Goal: Task Accomplishment & Management: Complete application form

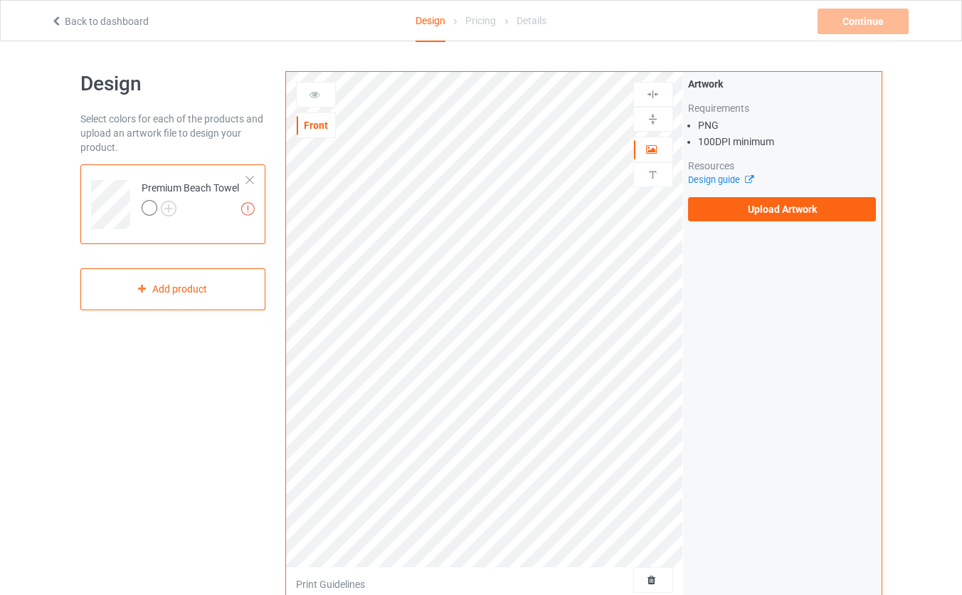
click at [253, 181] on div at bounding box center [250, 180] width 10 height 10
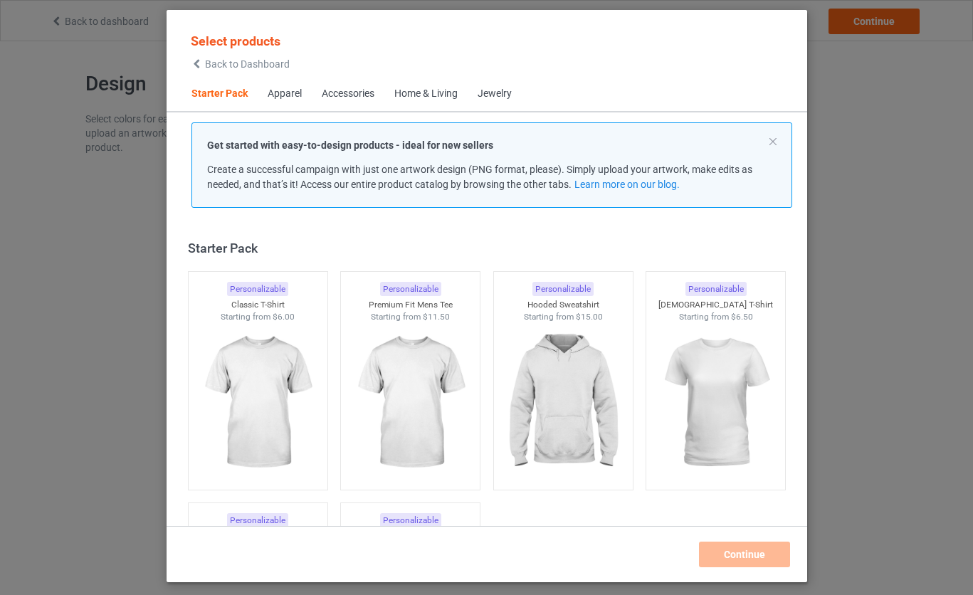
scroll to position [18, 0]
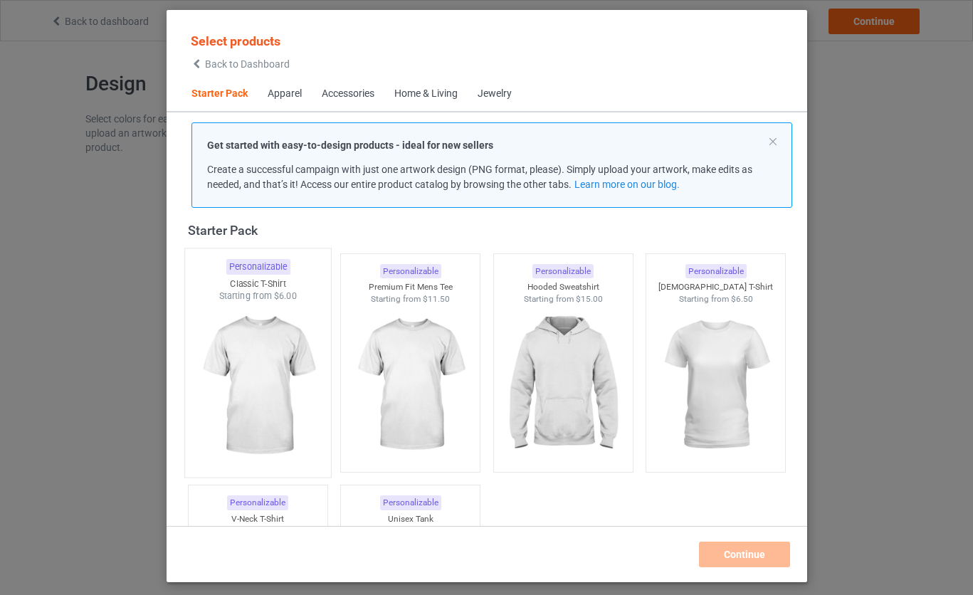
click at [270, 364] on img at bounding box center [258, 385] width 134 height 167
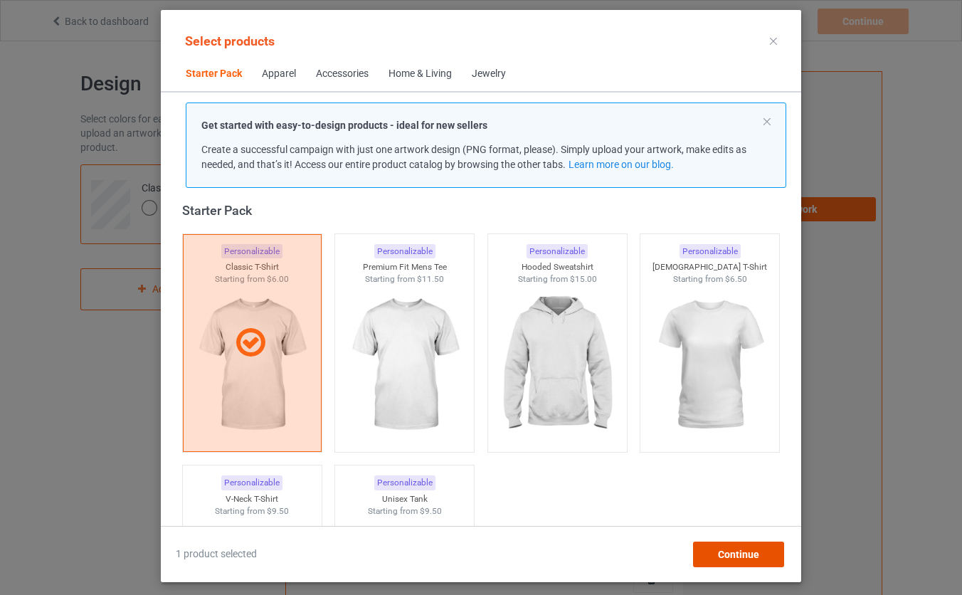
click at [726, 553] on span "Continue" at bounding box center [738, 554] width 41 height 11
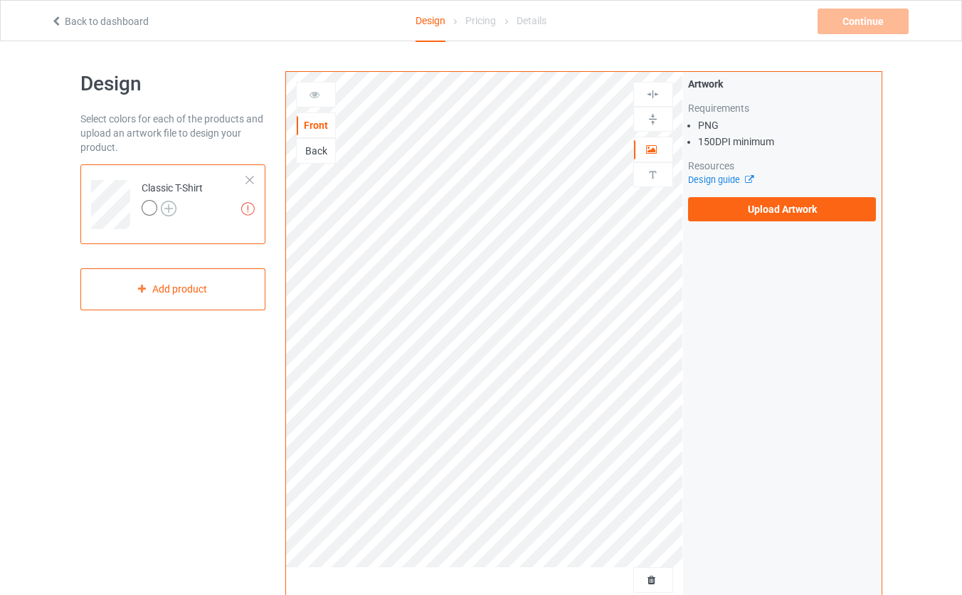
click at [174, 209] on img at bounding box center [169, 209] width 16 height 16
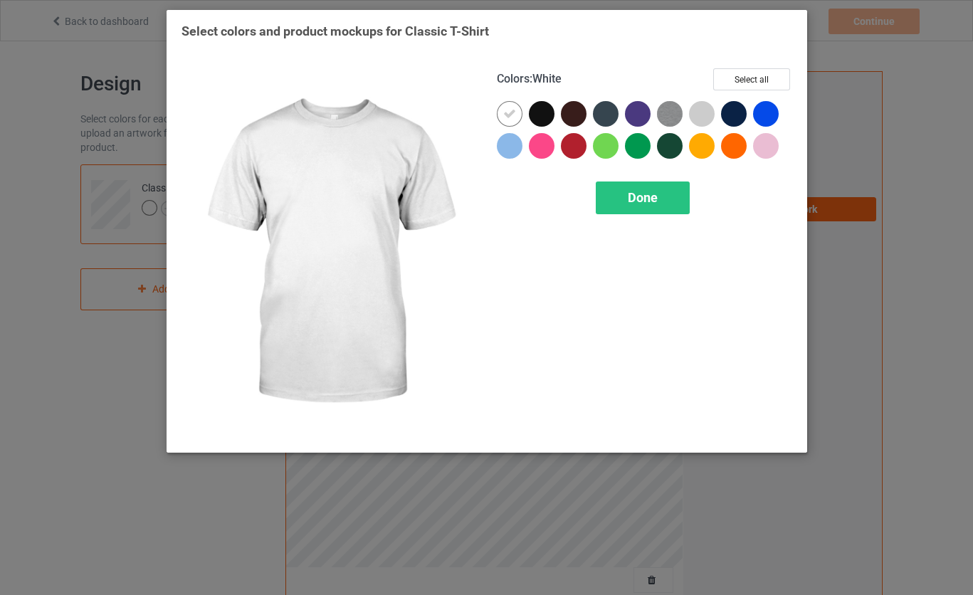
click at [513, 123] on div at bounding box center [510, 114] width 26 height 26
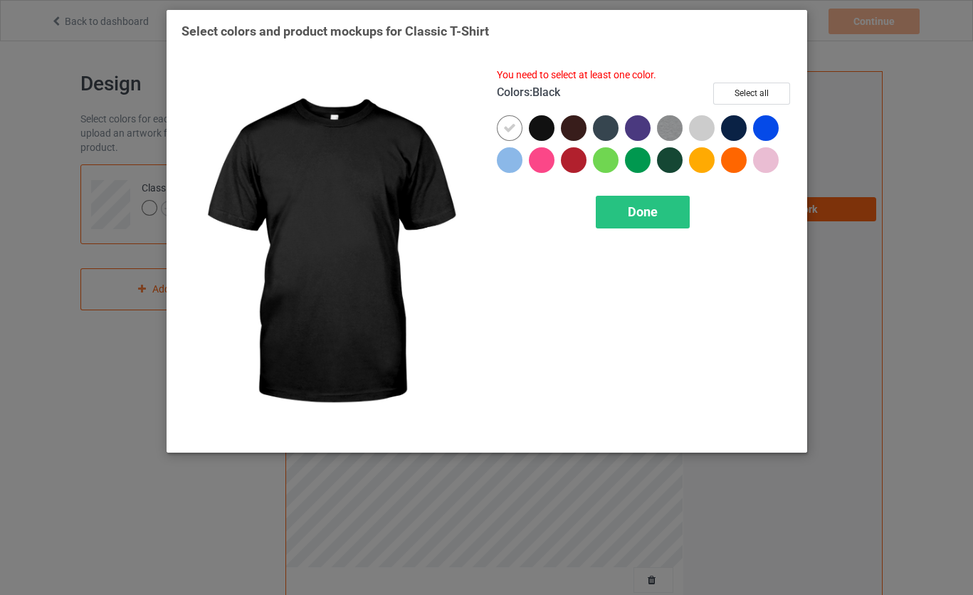
click at [532, 125] on div at bounding box center [542, 128] width 26 height 26
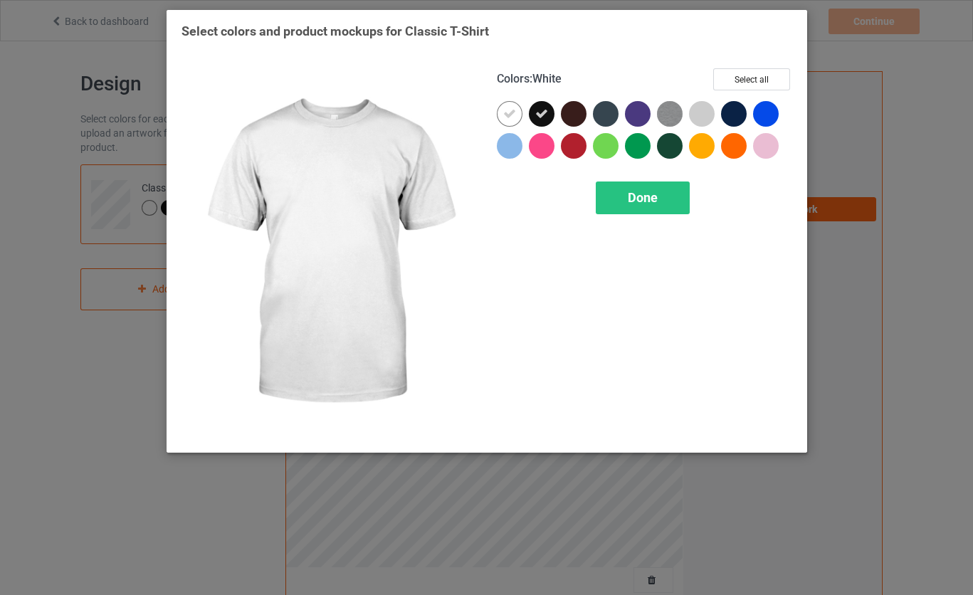
click at [512, 115] on icon at bounding box center [509, 113] width 13 height 13
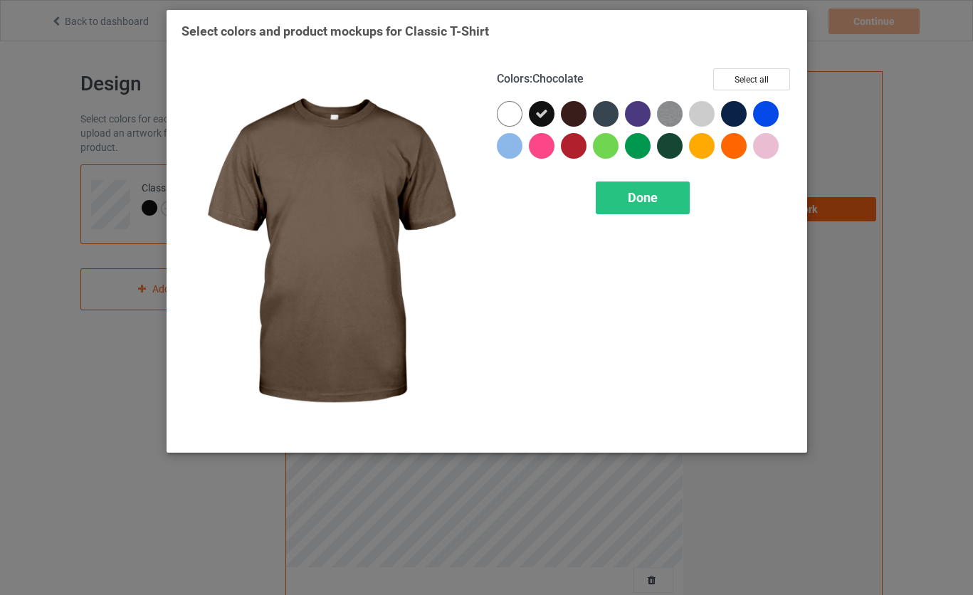
click at [580, 117] on div at bounding box center [574, 114] width 26 height 26
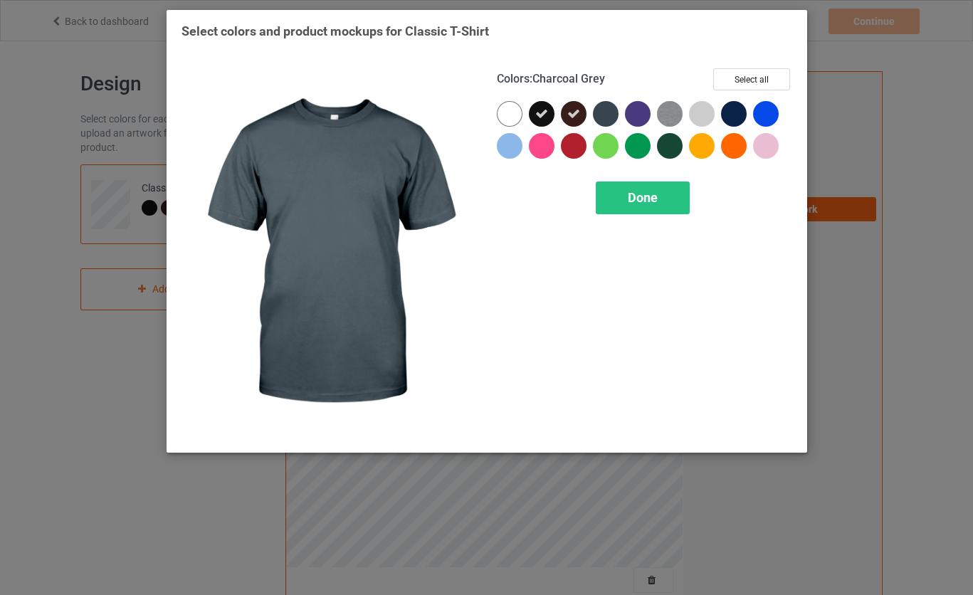
click at [610, 115] on div at bounding box center [606, 114] width 26 height 26
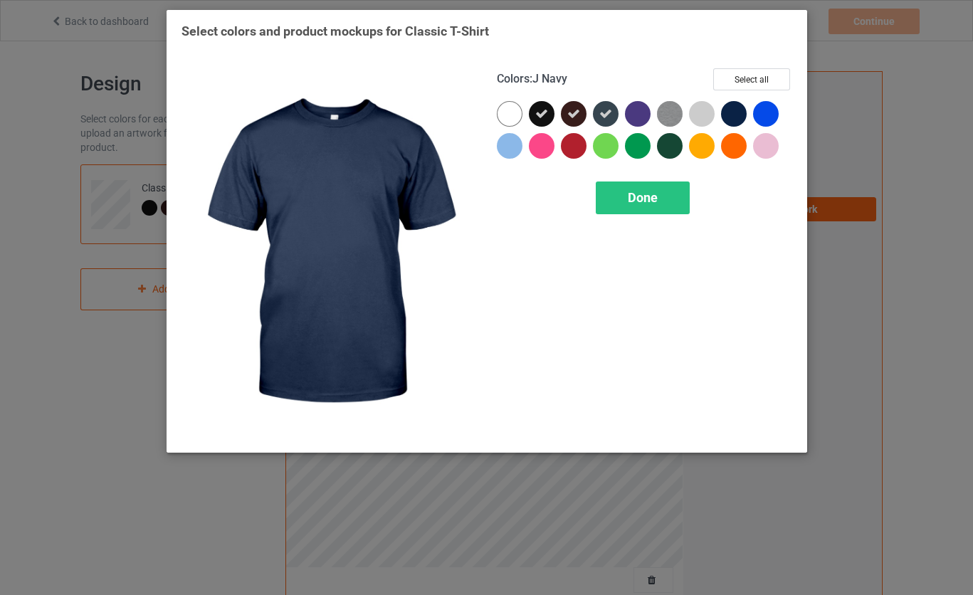
click at [734, 114] on div at bounding box center [734, 114] width 26 height 26
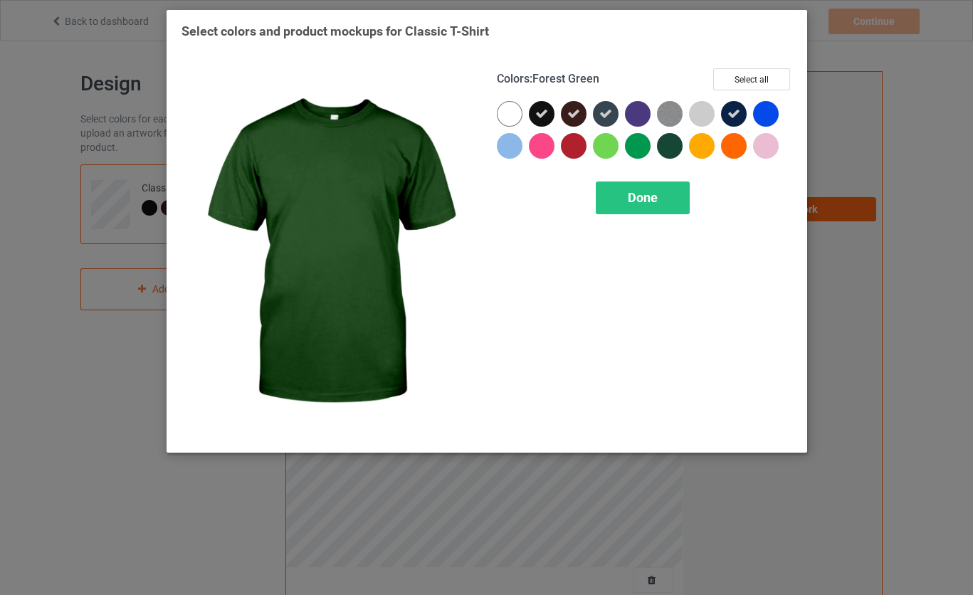
click at [670, 146] on div at bounding box center [670, 146] width 26 height 26
click at [643, 200] on span "Done" at bounding box center [643, 197] width 30 height 15
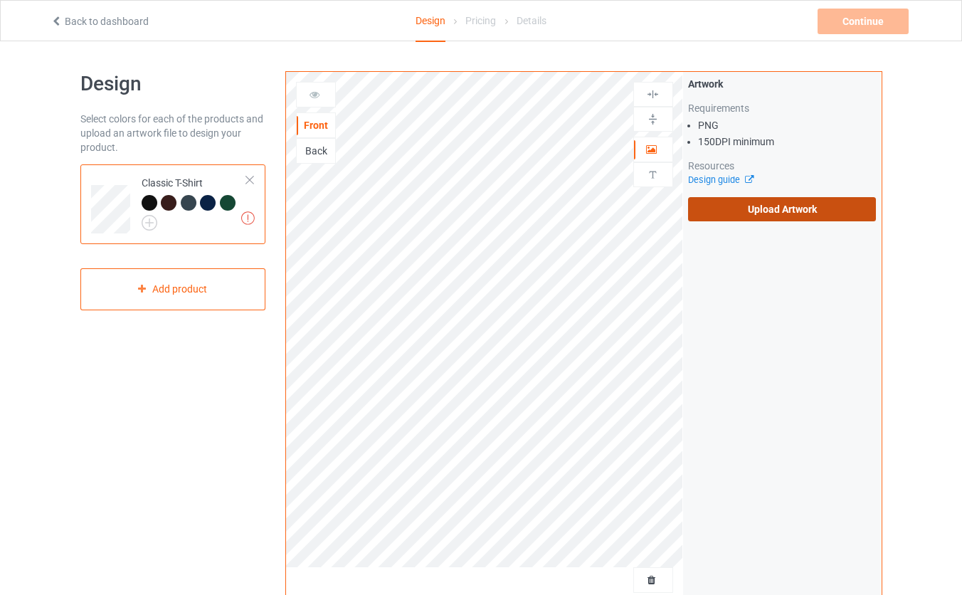
click at [759, 210] on label "Upload Artwork" at bounding box center [782, 209] width 189 height 24
click at [0, 0] on input "Upload Artwork" at bounding box center [0, 0] width 0 height 0
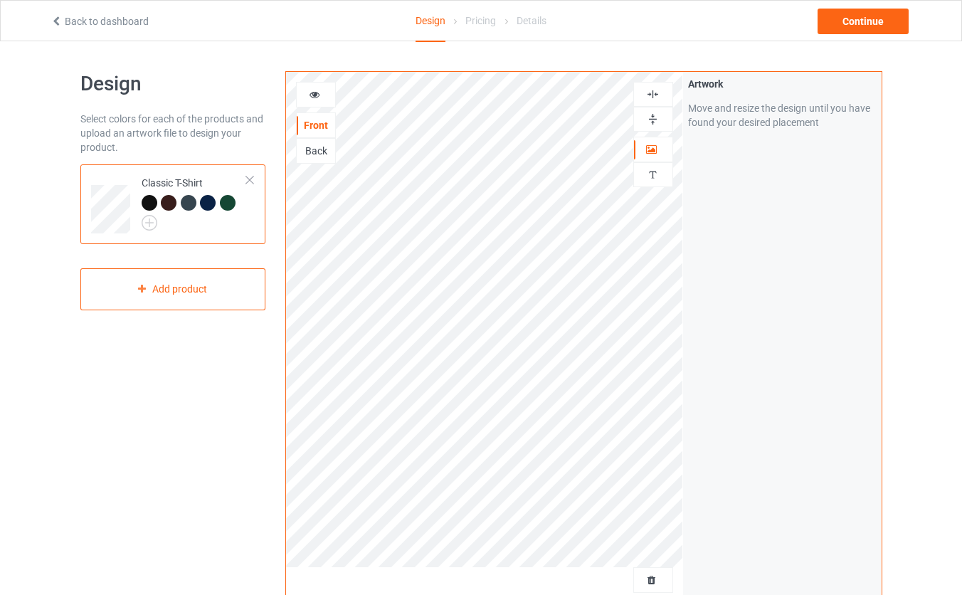
click at [315, 150] on div "Back" at bounding box center [316, 151] width 38 height 14
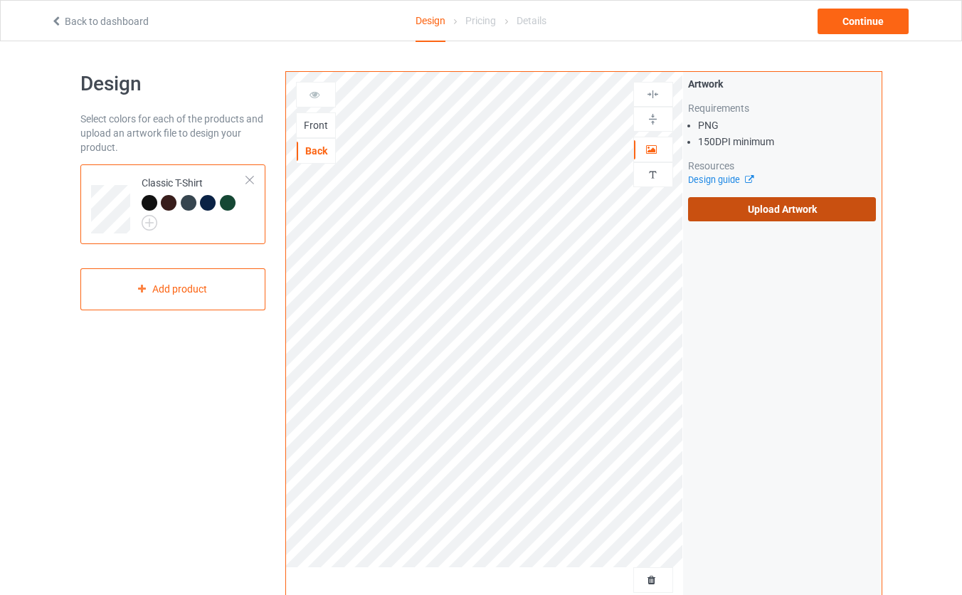
click at [734, 213] on label "Upload Artwork" at bounding box center [782, 209] width 189 height 24
click at [0, 0] on input "Upload Artwork" at bounding box center [0, 0] width 0 height 0
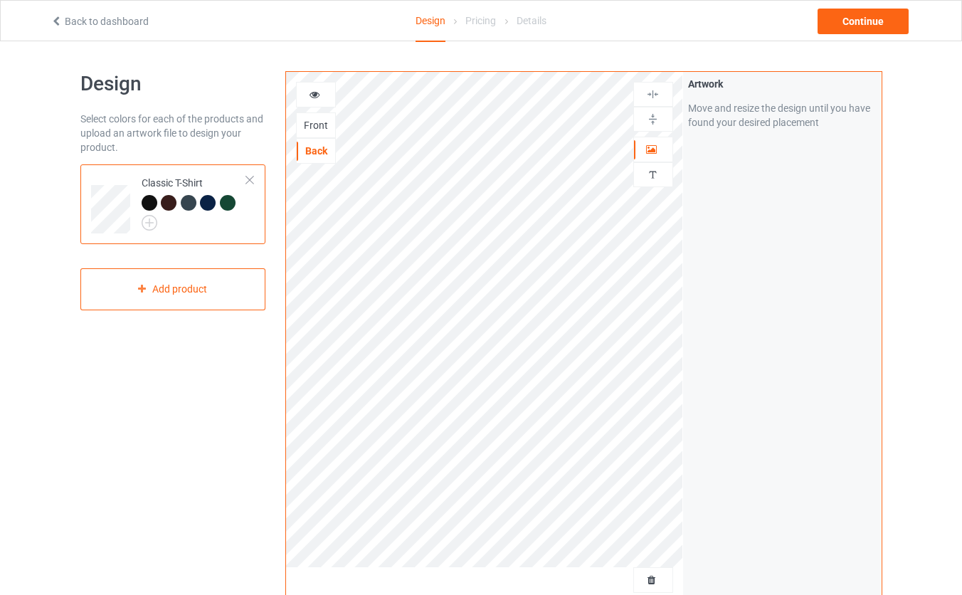
click at [751, 332] on div "Artwork Move and resize the design until you have found your desired placement" at bounding box center [782, 342] width 199 height 541
click at [645, 115] on div at bounding box center [653, 119] width 38 height 14
click at [655, 96] on img at bounding box center [653, 95] width 14 height 14
click at [648, 118] on img at bounding box center [653, 119] width 14 height 14
click at [745, 273] on div "Artwork Move and resize the design until you have found your desired placement" at bounding box center [782, 342] width 199 height 541
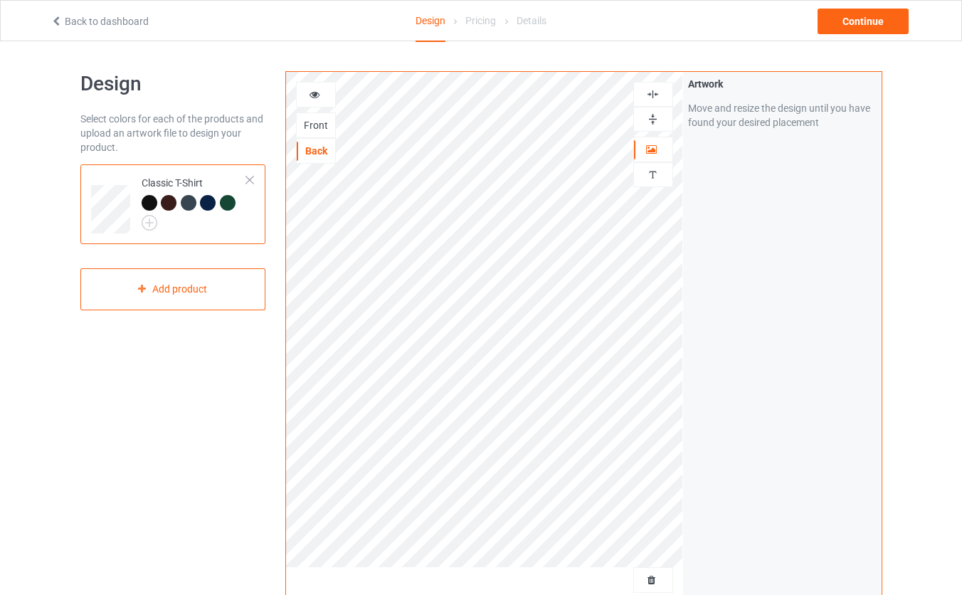
click at [654, 100] on img at bounding box center [653, 95] width 14 height 14
click at [653, 120] on img at bounding box center [653, 119] width 14 height 14
click at [751, 298] on div "Artwork Move and resize the design until you have found your desired placement" at bounding box center [782, 342] width 199 height 541
click at [179, 289] on div "Add product" at bounding box center [173, 289] width 186 height 42
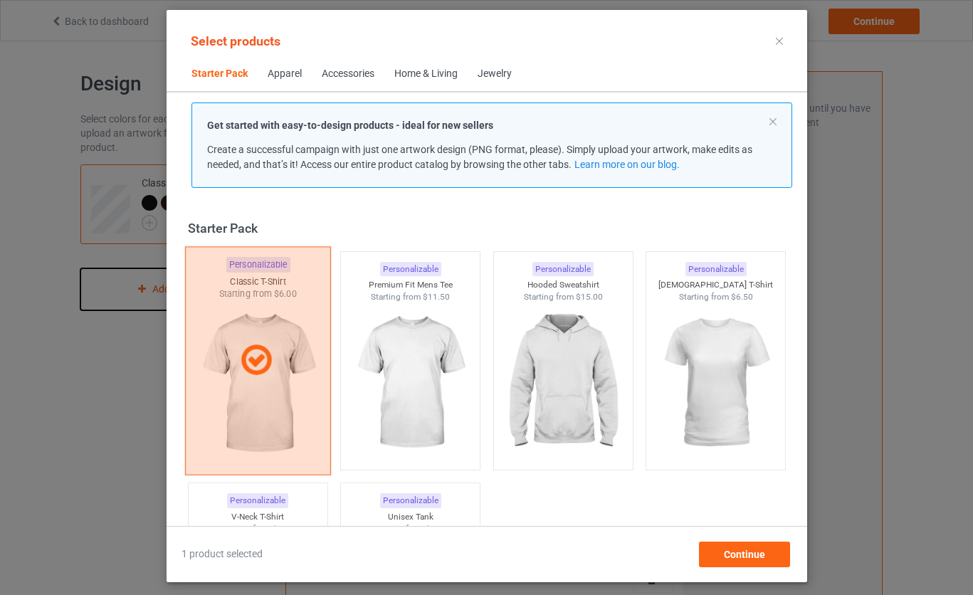
scroll to position [19, 0]
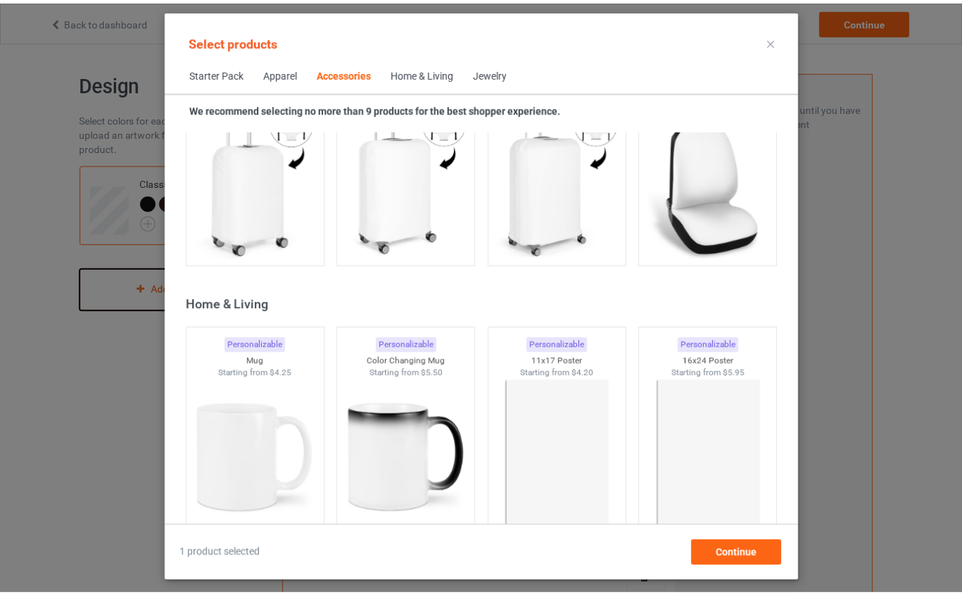
scroll to position [6484, 0]
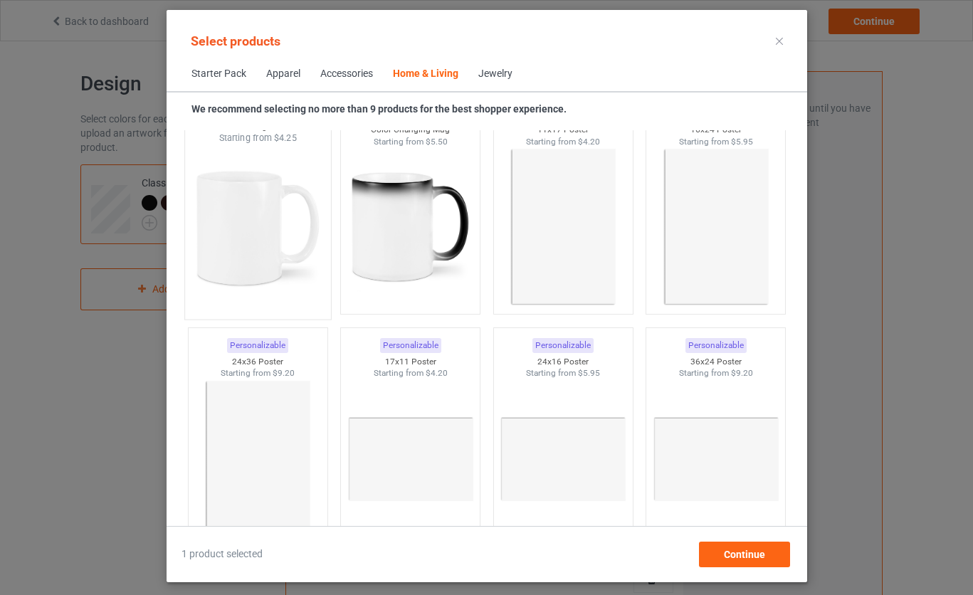
click at [231, 229] on img at bounding box center [258, 227] width 134 height 167
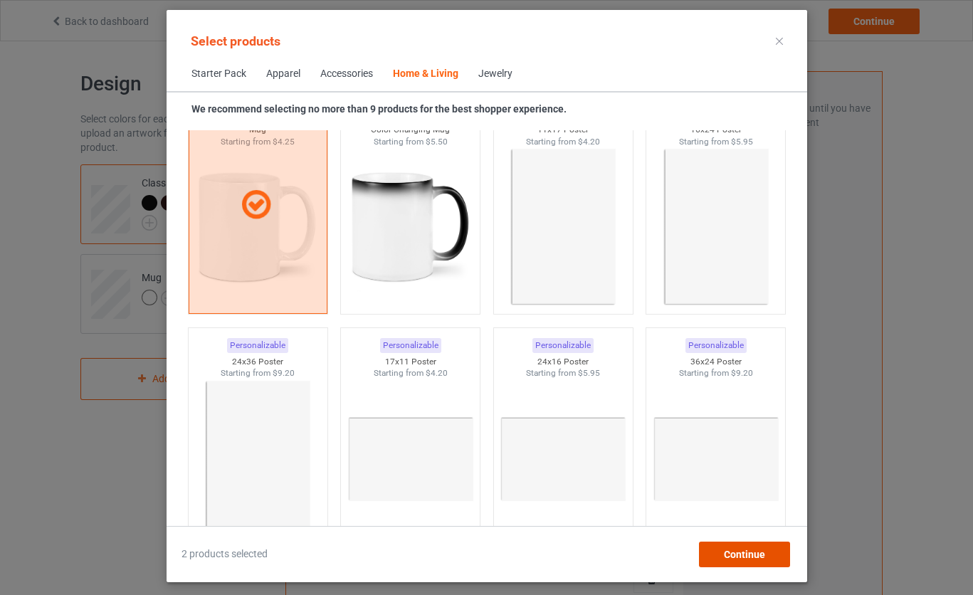
click at [772, 560] on div "Continue" at bounding box center [743, 555] width 91 height 26
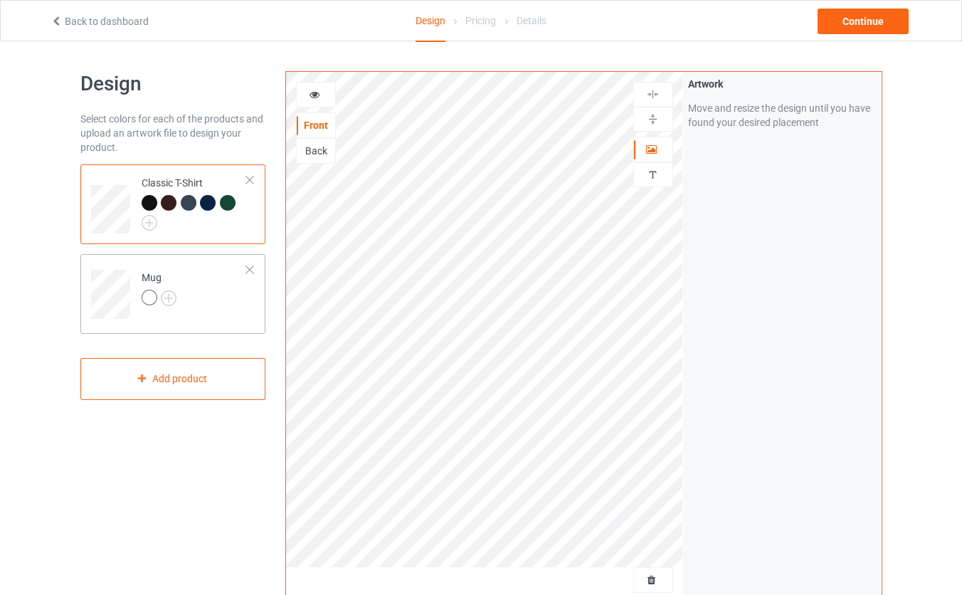
click at [153, 300] on div at bounding box center [150, 298] width 16 height 16
click at [167, 300] on img at bounding box center [169, 298] width 16 height 16
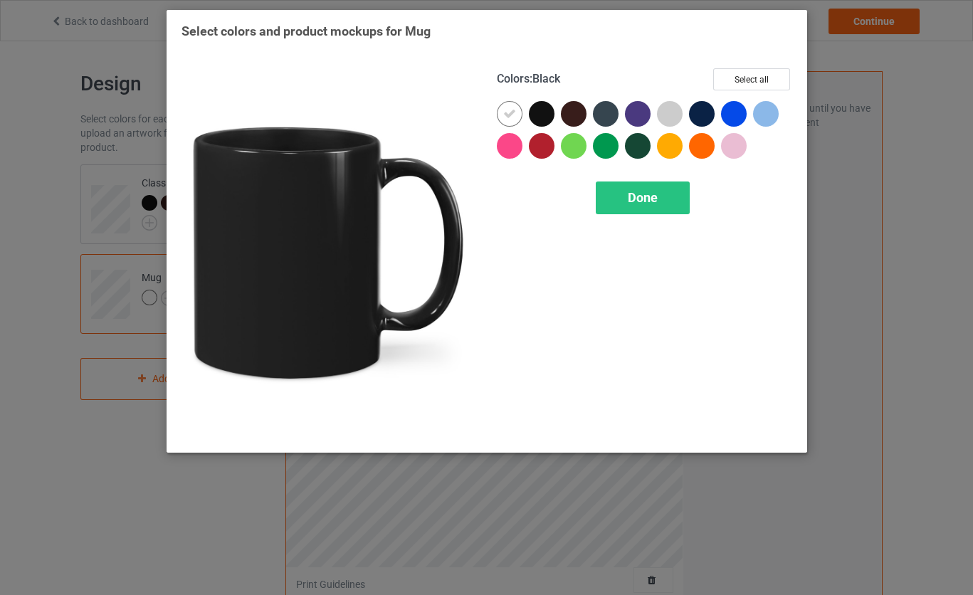
click at [536, 120] on div at bounding box center [542, 114] width 26 height 26
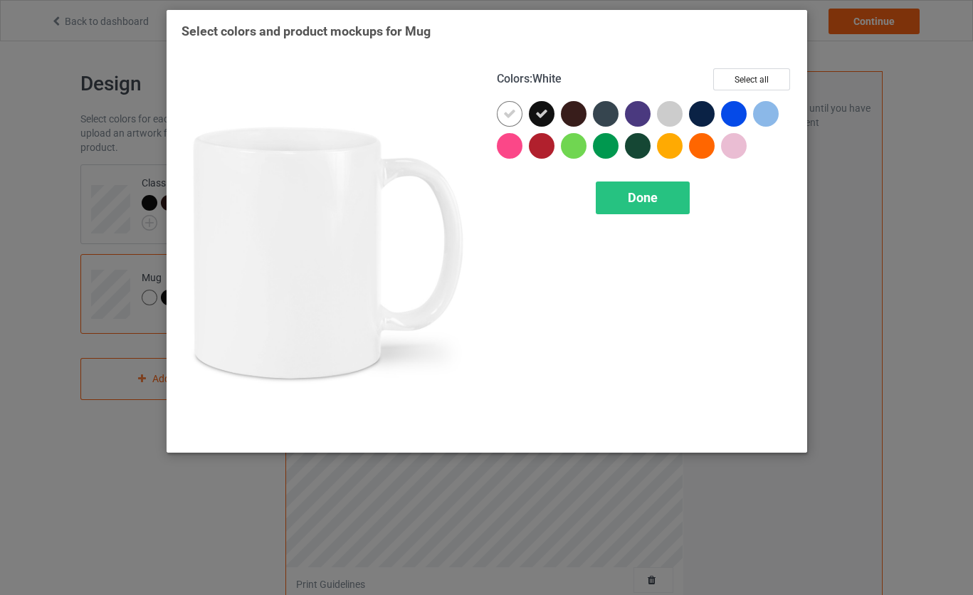
click at [511, 116] on icon at bounding box center [509, 113] width 13 height 13
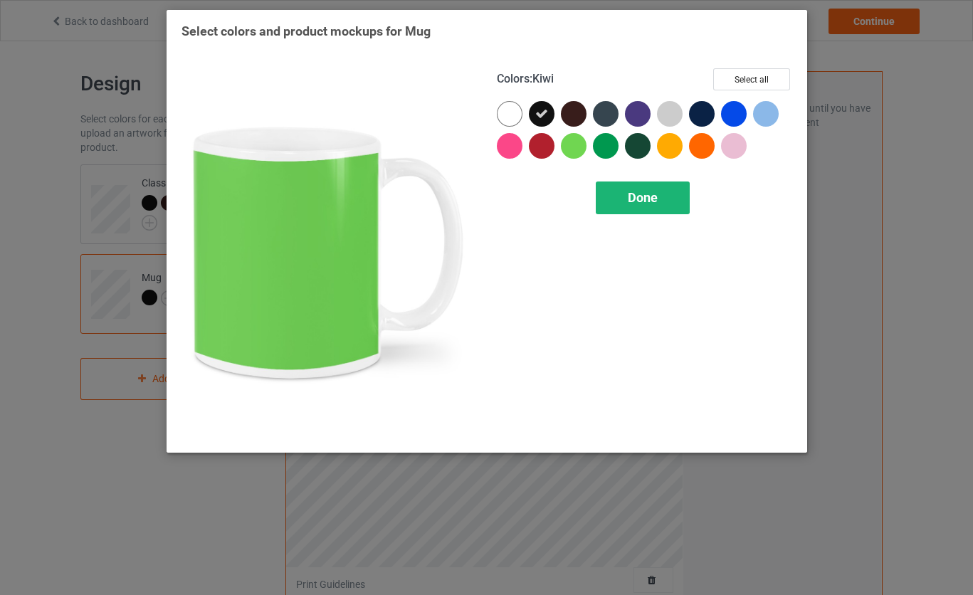
click at [641, 199] on span "Done" at bounding box center [643, 197] width 30 height 15
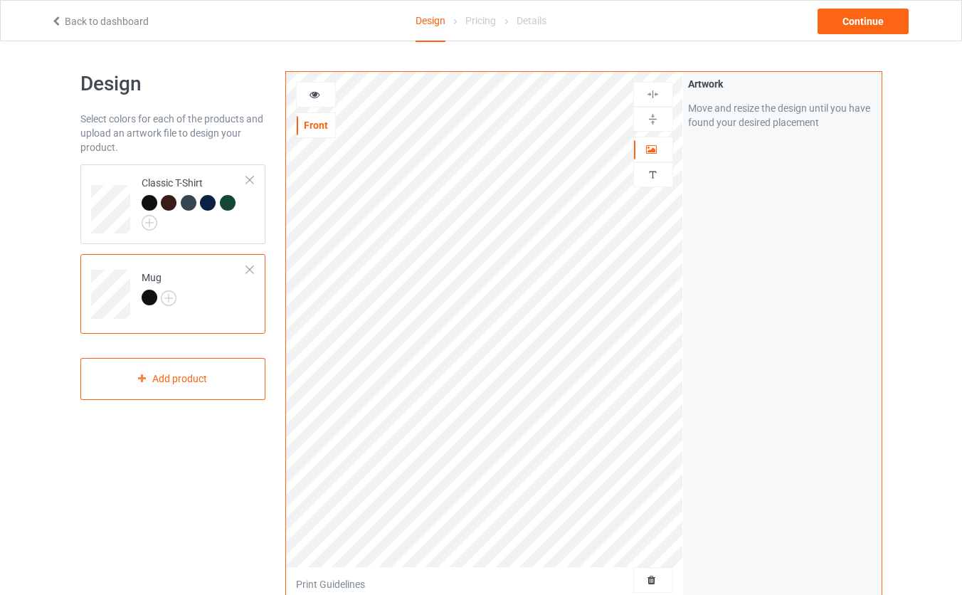
click at [320, 100] on div at bounding box center [316, 95] width 38 height 14
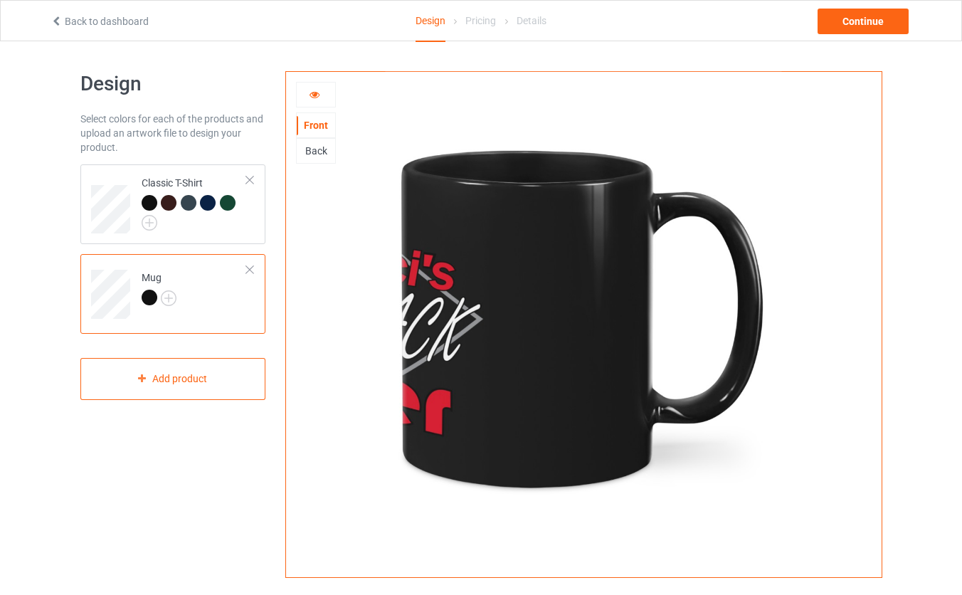
click at [250, 265] on td "Mug" at bounding box center [195, 289] width 122 height 59
click at [247, 270] on div at bounding box center [250, 270] width 10 height 10
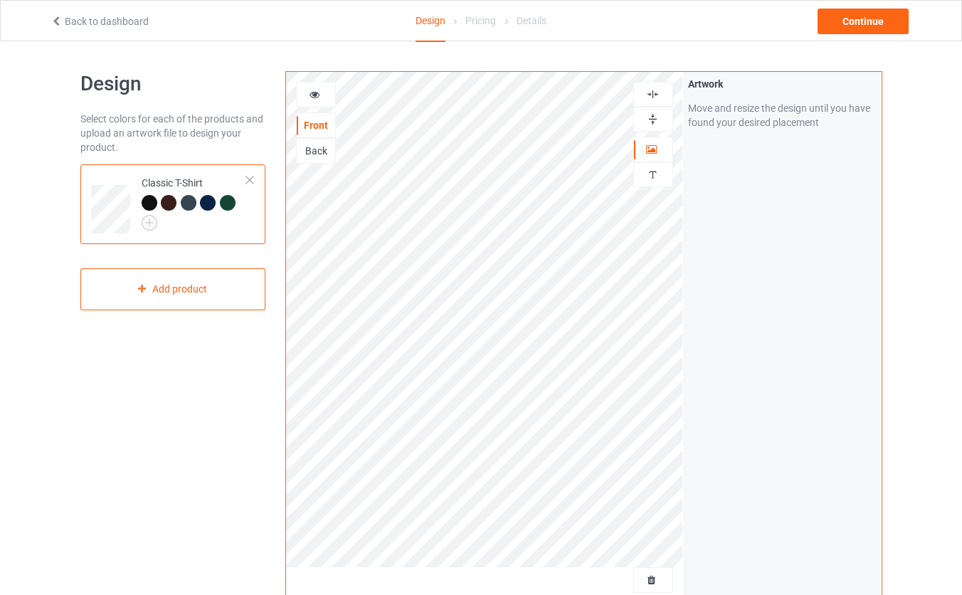
click at [695, 285] on div "Artwork Move and resize the design until you have found your desired placement" at bounding box center [782, 342] width 199 height 541
click at [175, 204] on div at bounding box center [169, 203] width 16 height 16
click at [692, 276] on div "Artwork Move and resize the design until you have found your desired placement" at bounding box center [782, 342] width 199 height 541
click at [206, 206] on div at bounding box center [208, 203] width 16 height 16
click at [153, 204] on div at bounding box center [150, 203] width 16 height 16
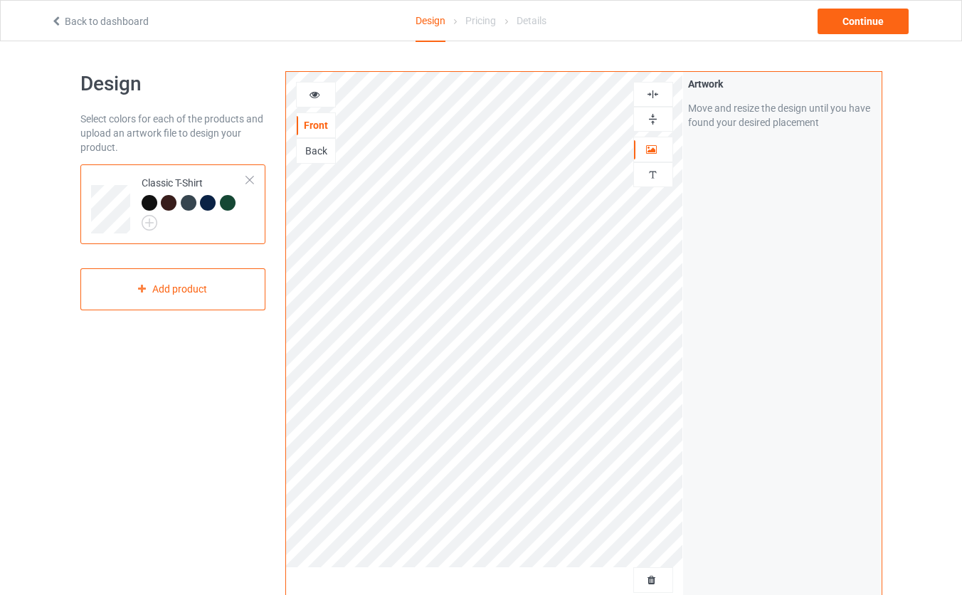
click at [318, 152] on div "Back" at bounding box center [316, 151] width 38 height 14
click at [761, 278] on div "Artwork Move and resize the design until you have found your desired placement" at bounding box center [782, 342] width 199 height 541
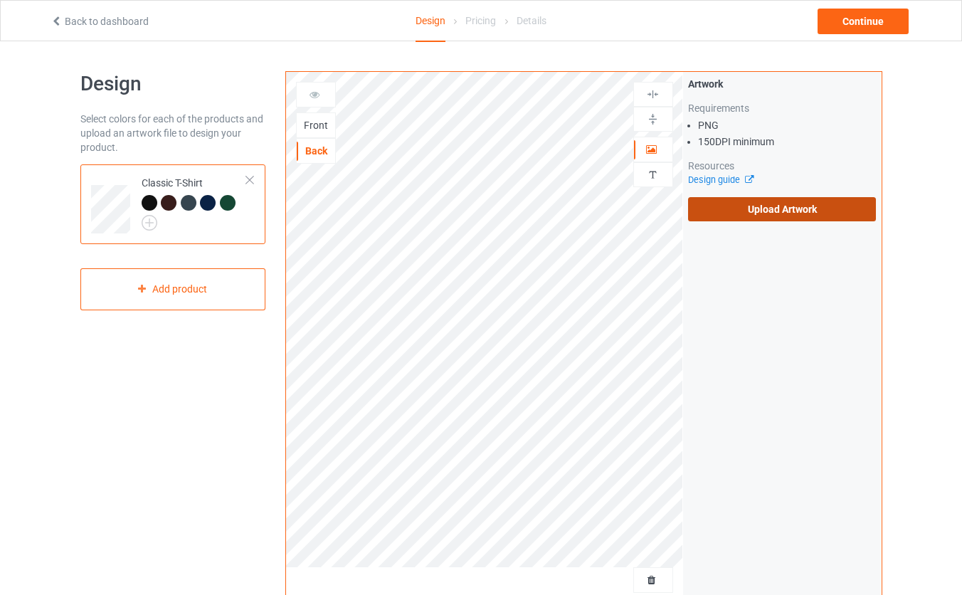
click at [753, 213] on label "Upload Artwork" at bounding box center [782, 209] width 189 height 24
click at [0, 0] on input "Upload Artwork" at bounding box center [0, 0] width 0 height 0
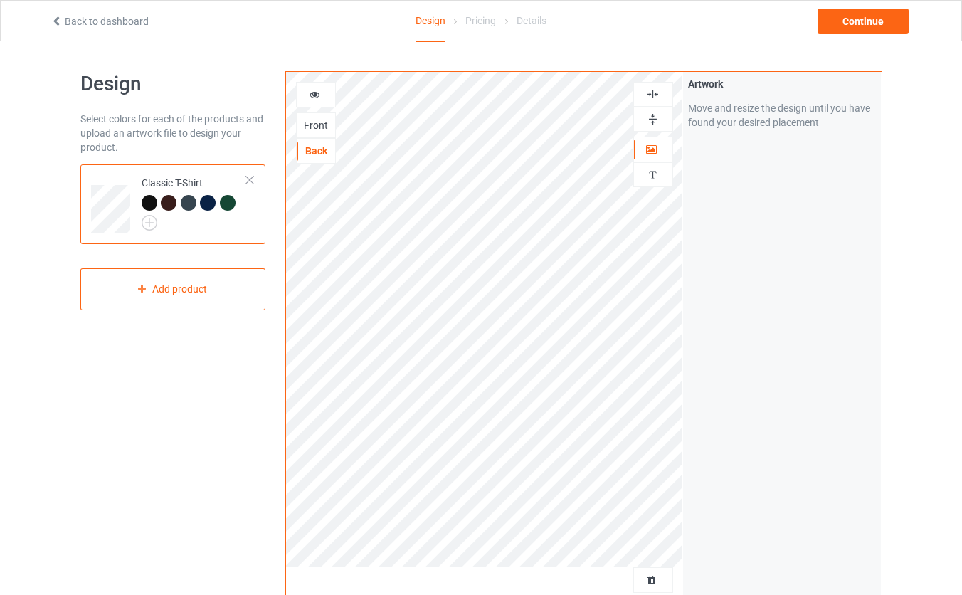
click at [644, 122] on div at bounding box center [653, 119] width 38 height 14
click at [784, 270] on div "Artwork Move and resize the design until you have found your desired placement" at bounding box center [782, 342] width 199 height 541
click at [847, 18] on div "Continue" at bounding box center [863, 22] width 91 height 26
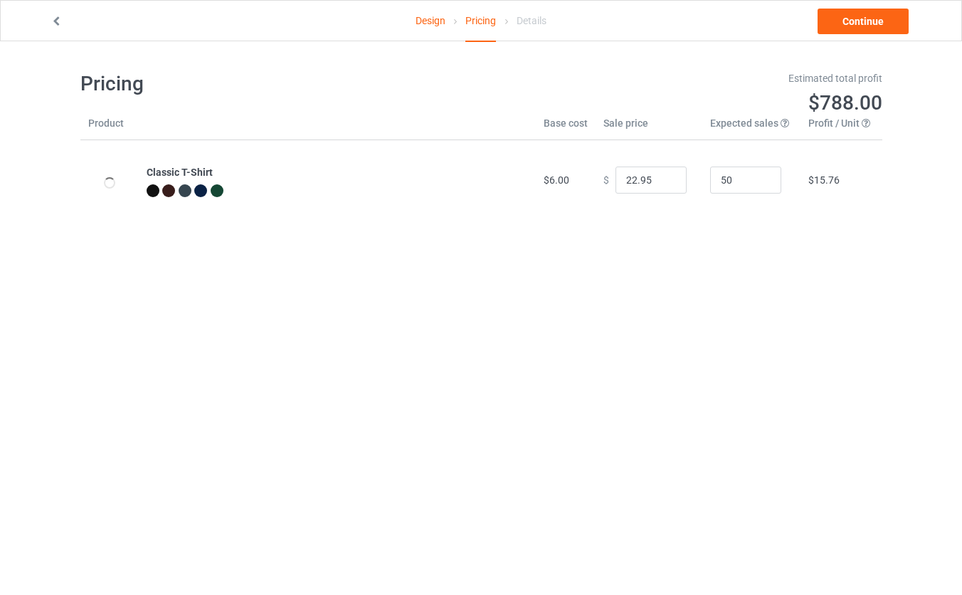
type input "26.95"
drag, startPoint x: 717, startPoint y: 183, endPoint x: 677, endPoint y: 182, distance: 39.9
click at [710, 182] on input "50" at bounding box center [745, 180] width 71 height 27
type input "10"
drag, startPoint x: 649, startPoint y: 180, endPoint x: 570, endPoint y: 172, distance: 79.4
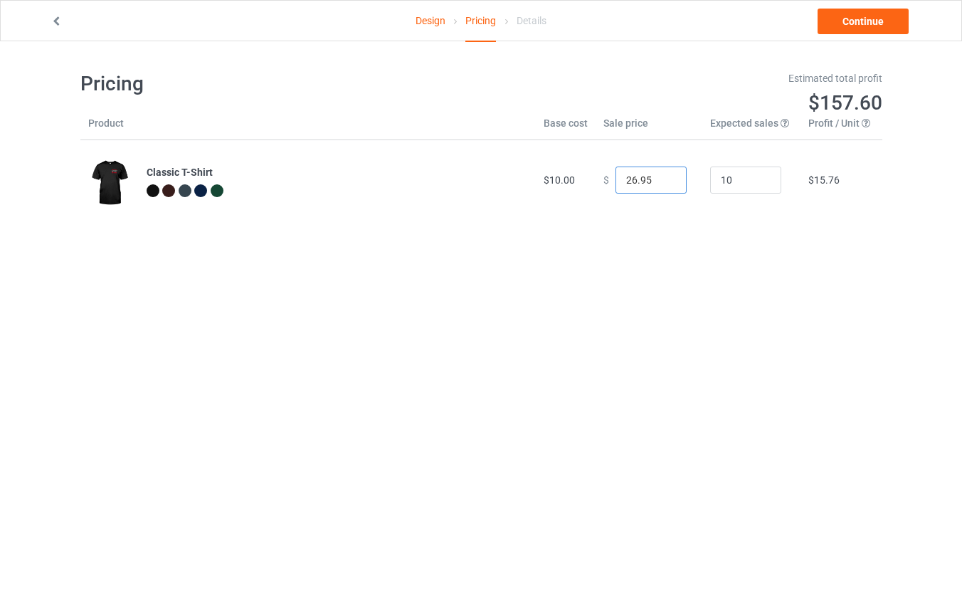
click at [616, 172] on input "26.95" at bounding box center [651, 180] width 71 height 27
click at [625, 183] on input "14" at bounding box center [651, 180] width 71 height 27
type input "14.00"
click at [678, 262] on body "Design Pricing Details Continue Pricing Estimated total profit $37.20 Product B…" at bounding box center [481, 338] width 962 height 595
click at [855, 31] on link "Continue" at bounding box center [863, 22] width 91 height 26
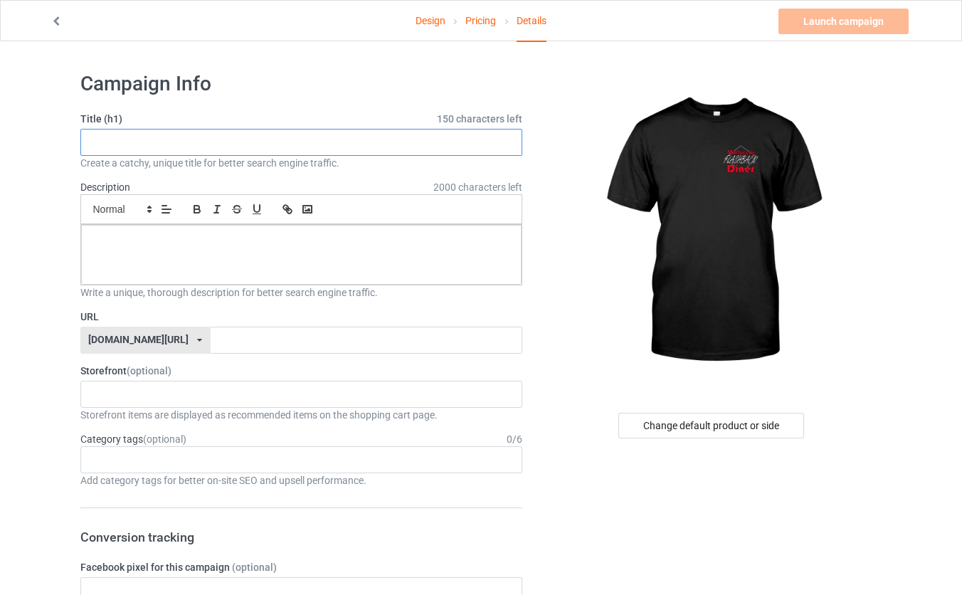
click at [180, 139] on input "text" at bounding box center [301, 142] width 443 height 27
type input "Martucci1"
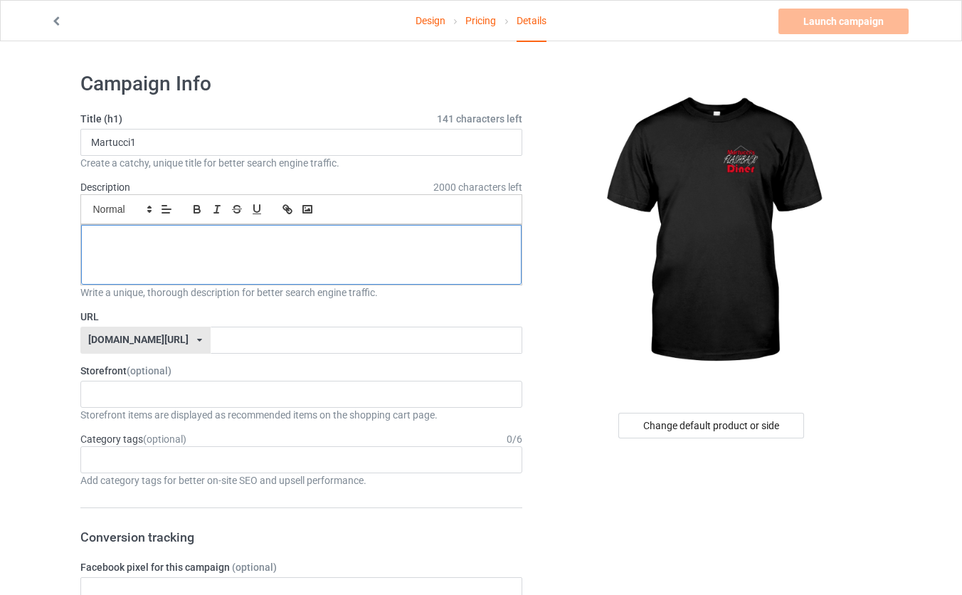
click at [184, 252] on div at bounding box center [301, 255] width 441 height 60
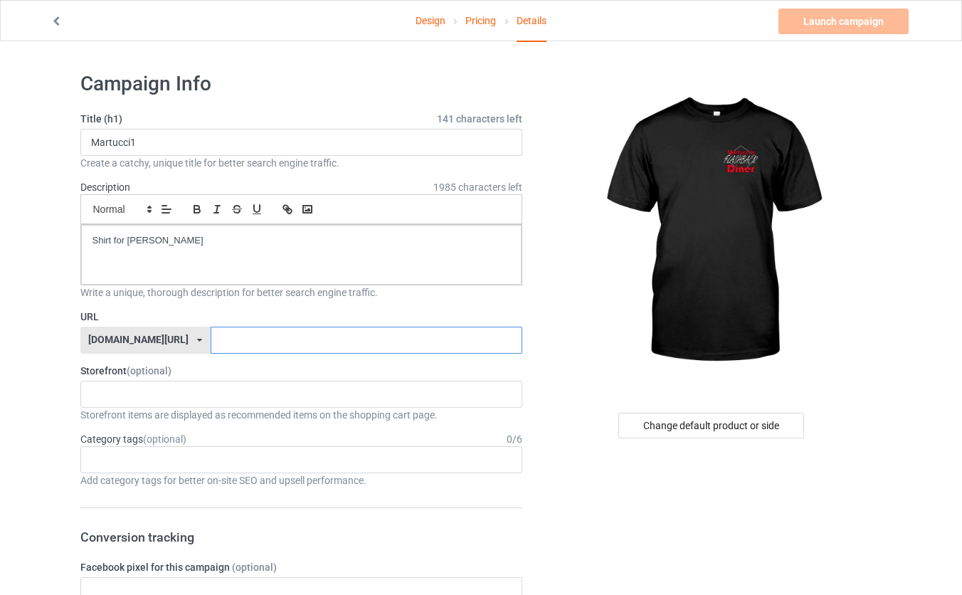
click at [226, 342] on input "text" at bounding box center [367, 340] width 312 height 27
type input "Flashbacktee"
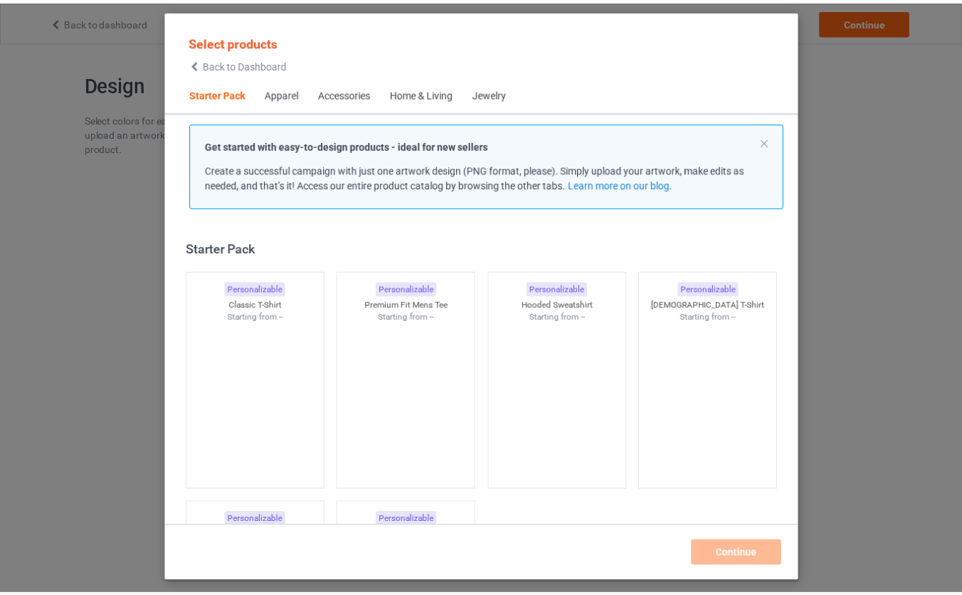
scroll to position [18, 0]
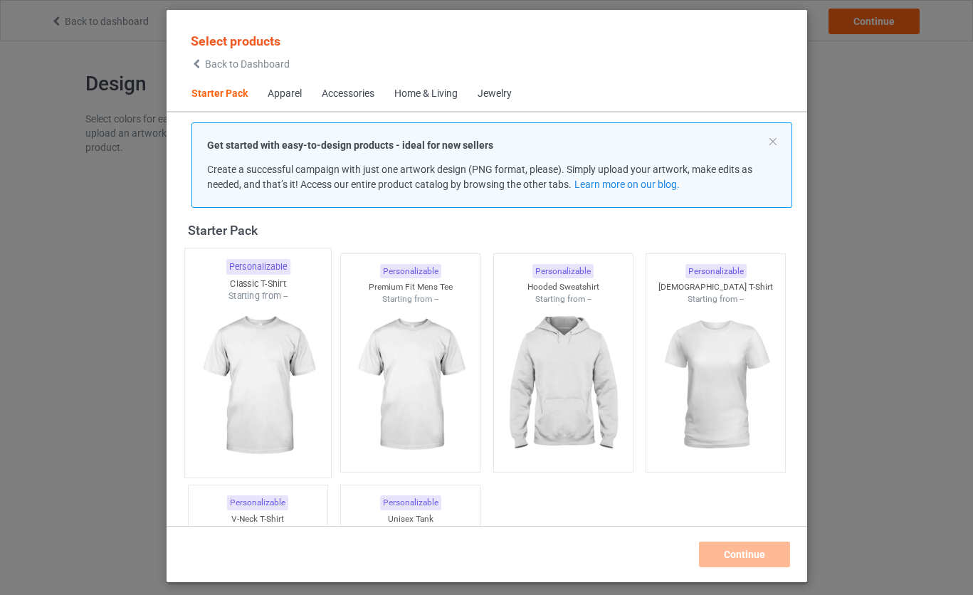
click at [276, 352] on img at bounding box center [258, 385] width 134 height 167
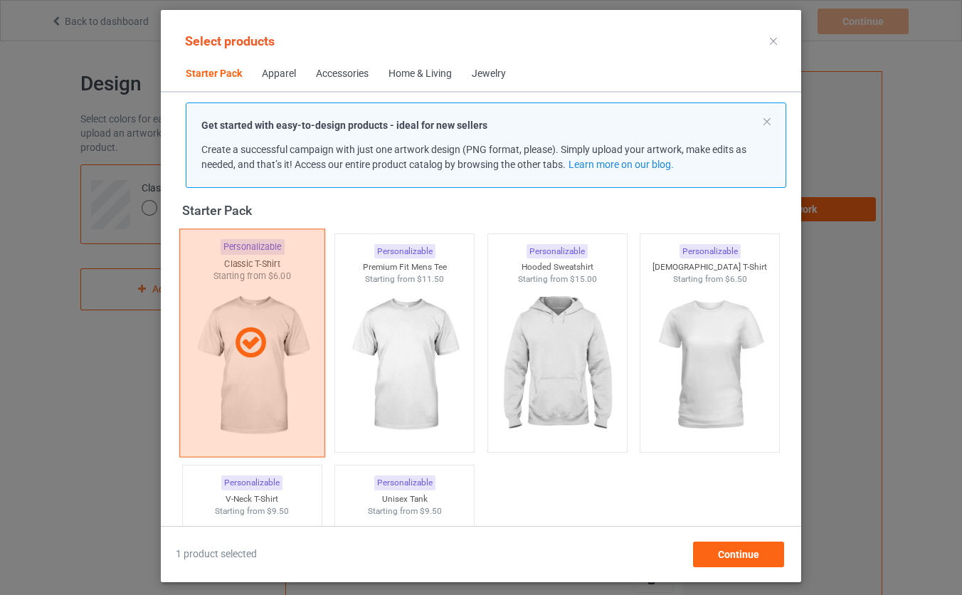
click at [267, 337] on icon at bounding box center [251, 343] width 42 height 36
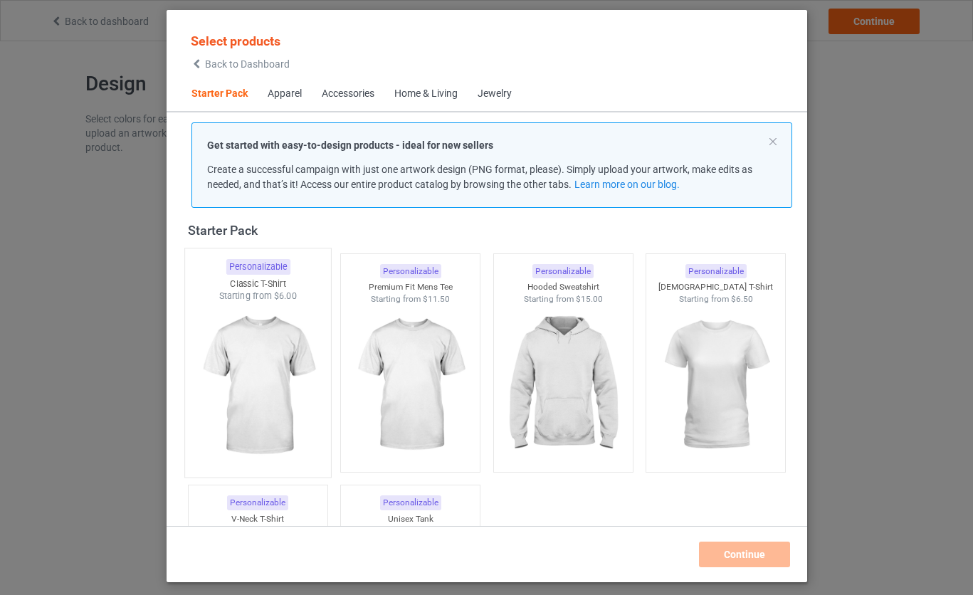
click at [263, 354] on img at bounding box center [258, 385] width 134 height 167
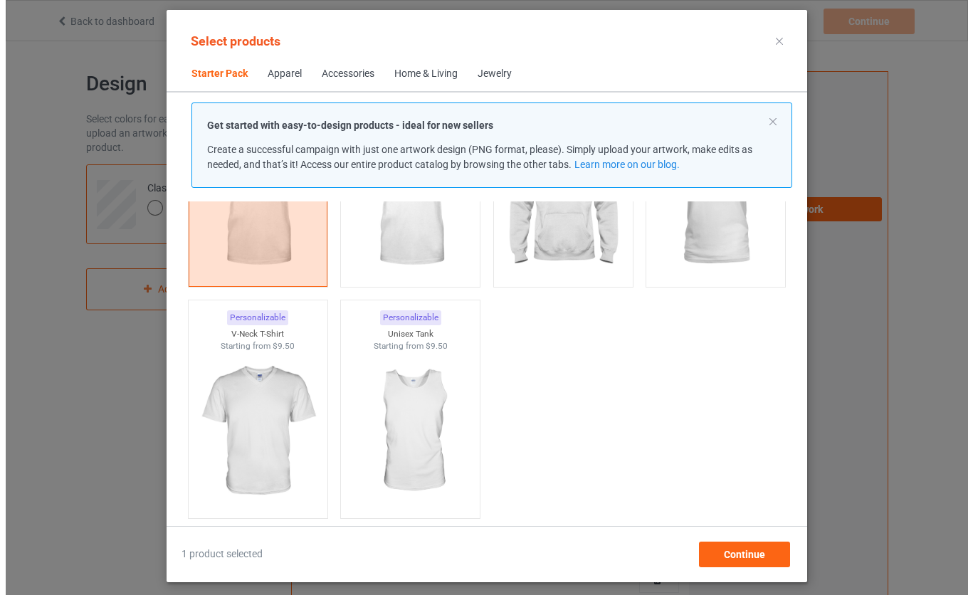
scroll to position [130, 0]
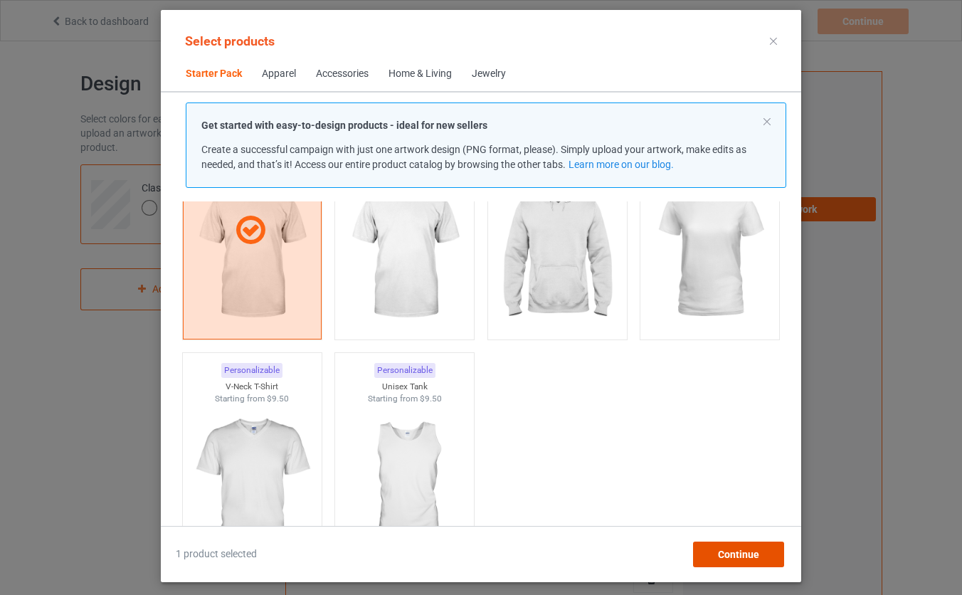
click at [734, 549] on span "Continue" at bounding box center [738, 554] width 41 height 11
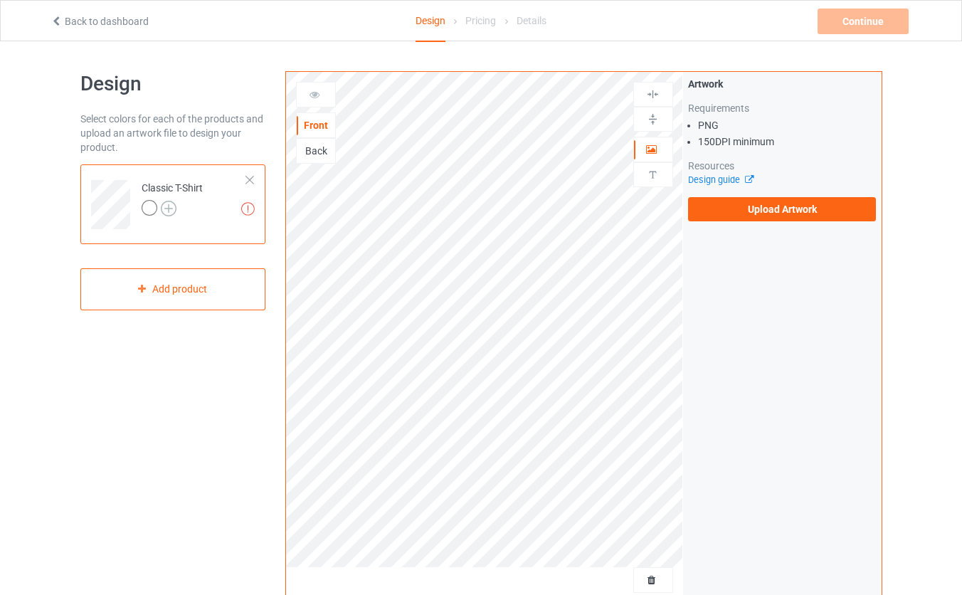
click at [172, 210] on img at bounding box center [169, 209] width 16 height 16
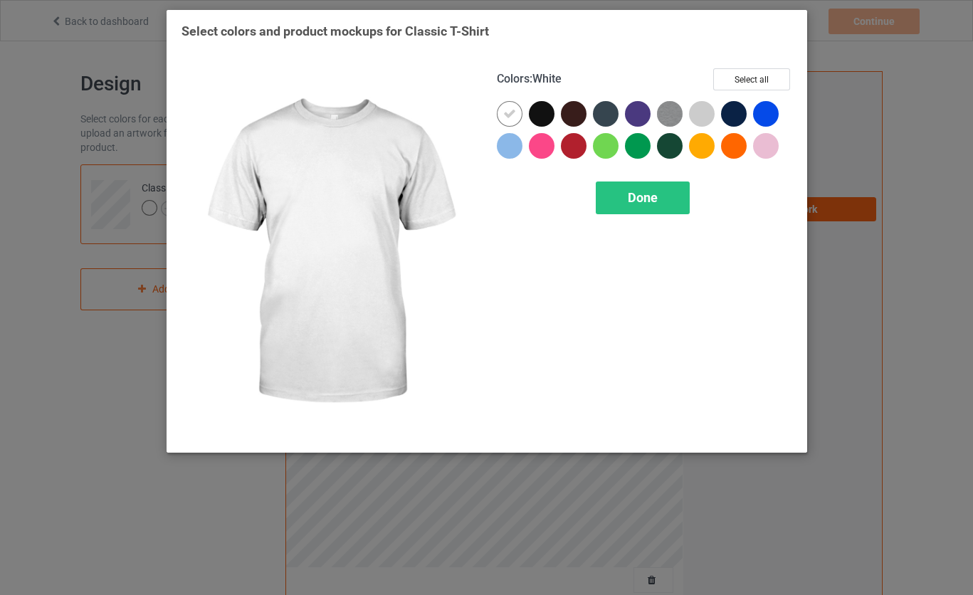
click at [510, 119] on icon at bounding box center [509, 113] width 13 height 13
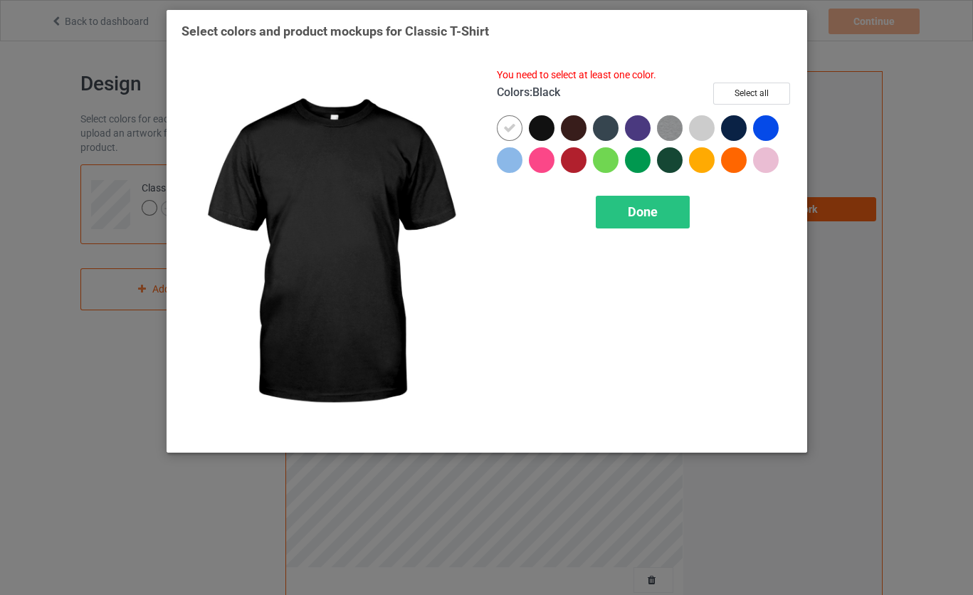
click at [536, 127] on div at bounding box center [542, 128] width 26 height 26
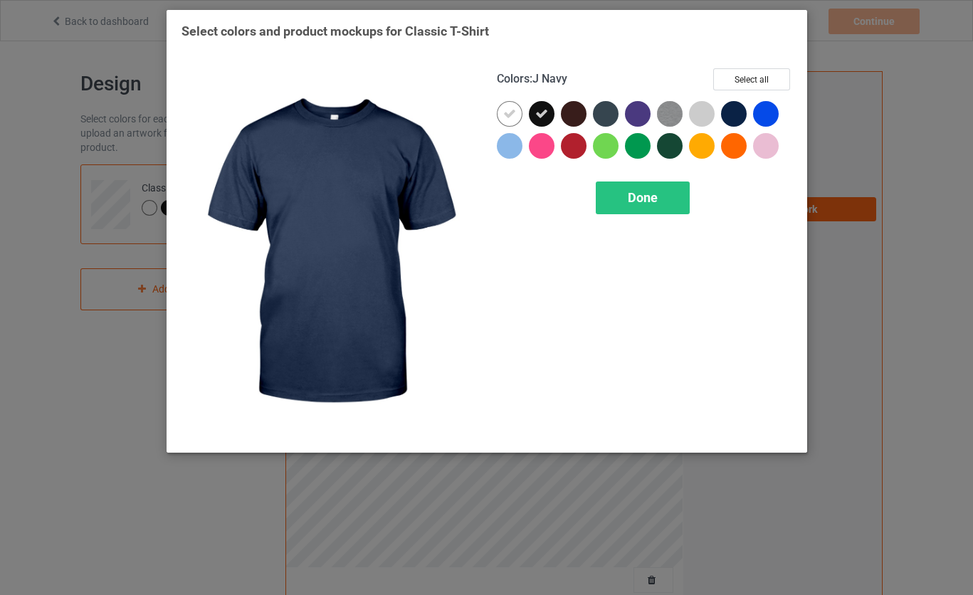
click at [734, 115] on div at bounding box center [734, 114] width 26 height 26
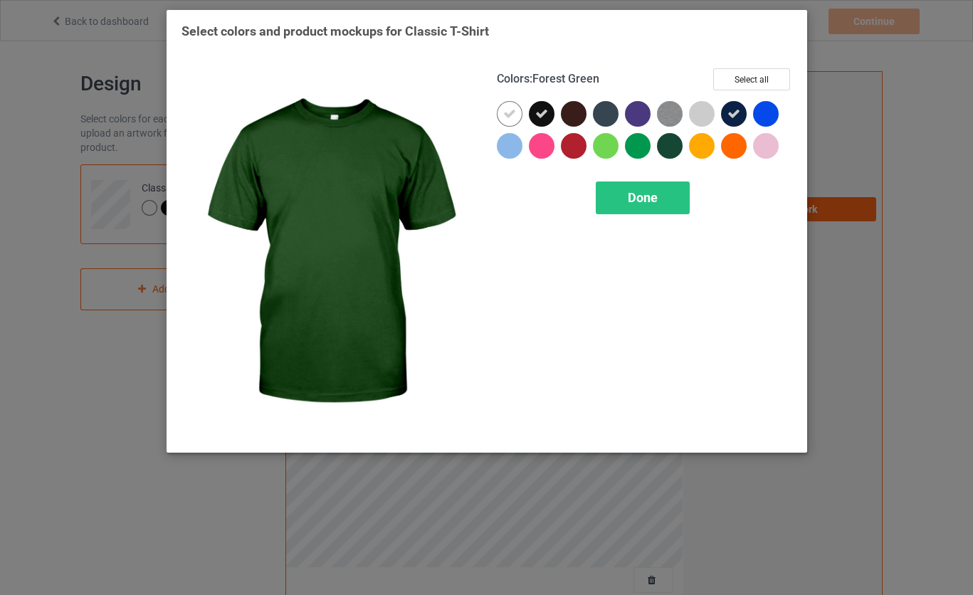
click at [664, 142] on div at bounding box center [670, 146] width 26 height 26
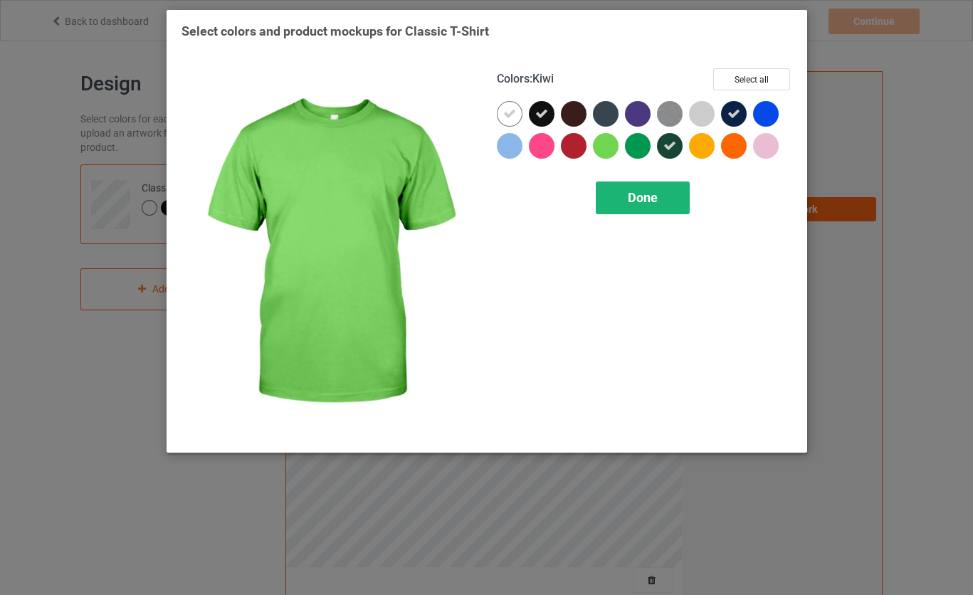
click at [669, 201] on div "Done" at bounding box center [643, 197] width 94 height 33
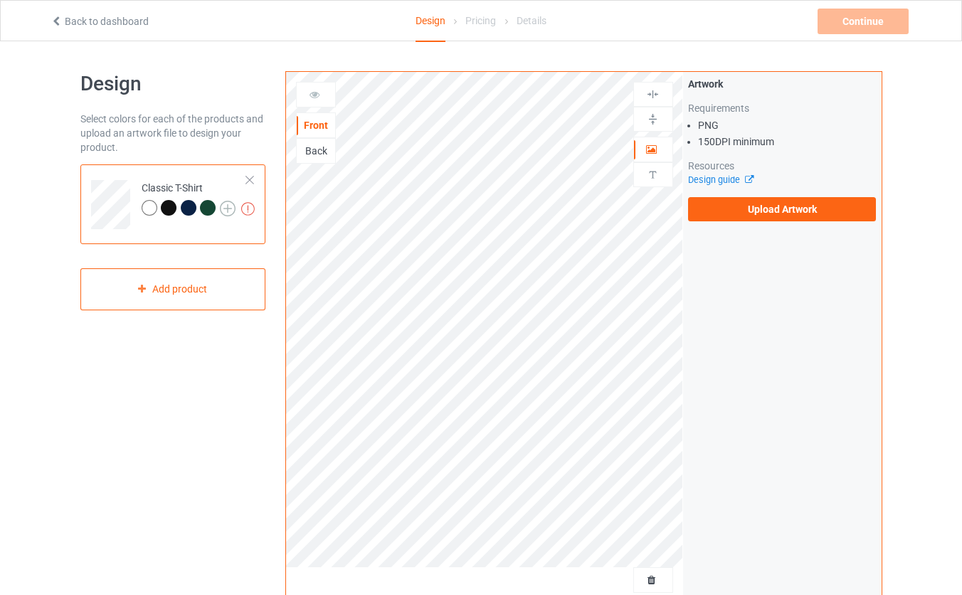
click at [231, 208] on img at bounding box center [228, 209] width 16 height 16
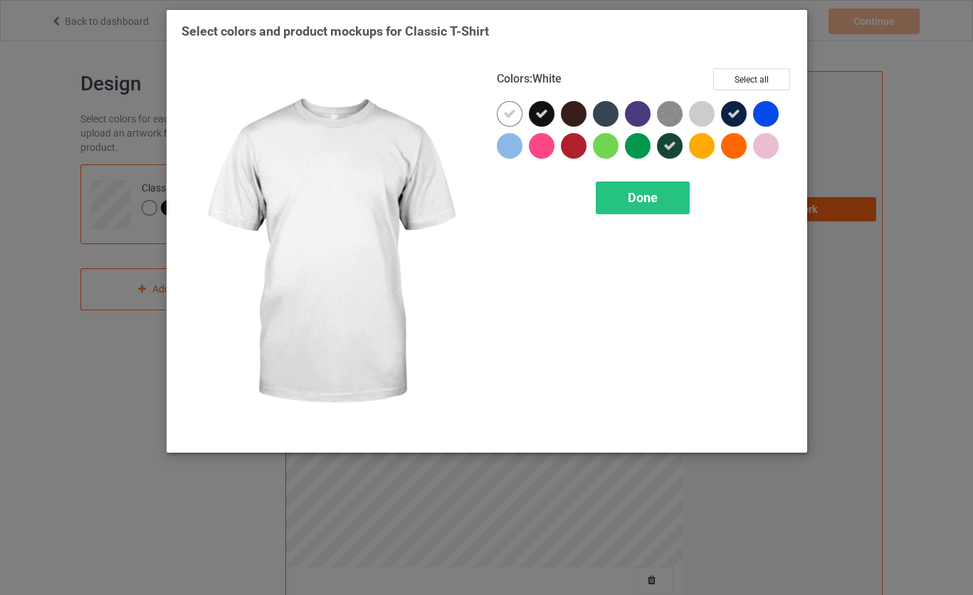
click at [501, 114] on div at bounding box center [510, 114] width 26 height 26
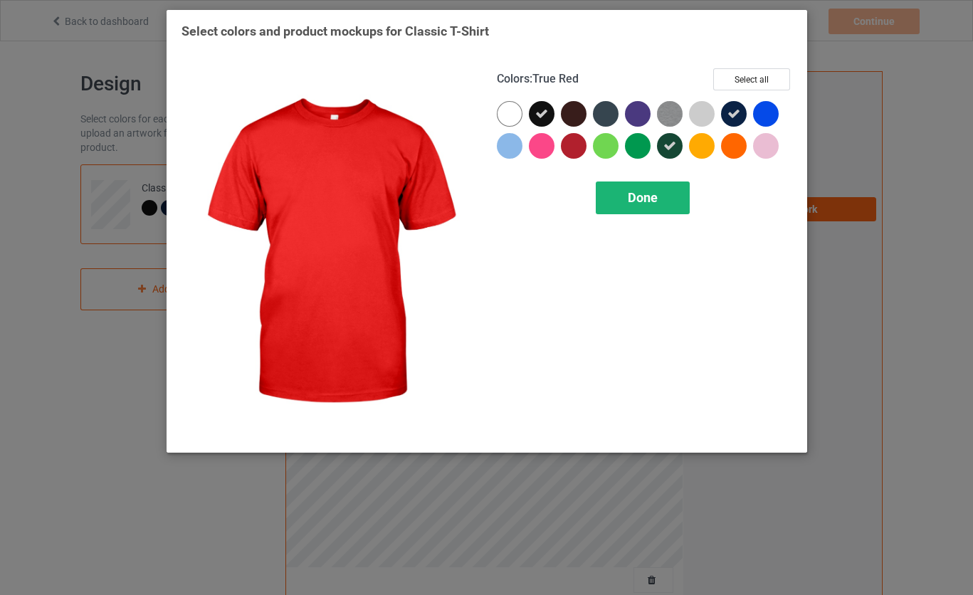
click at [648, 197] on span "Done" at bounding box center [643, 197] width 30 height 15
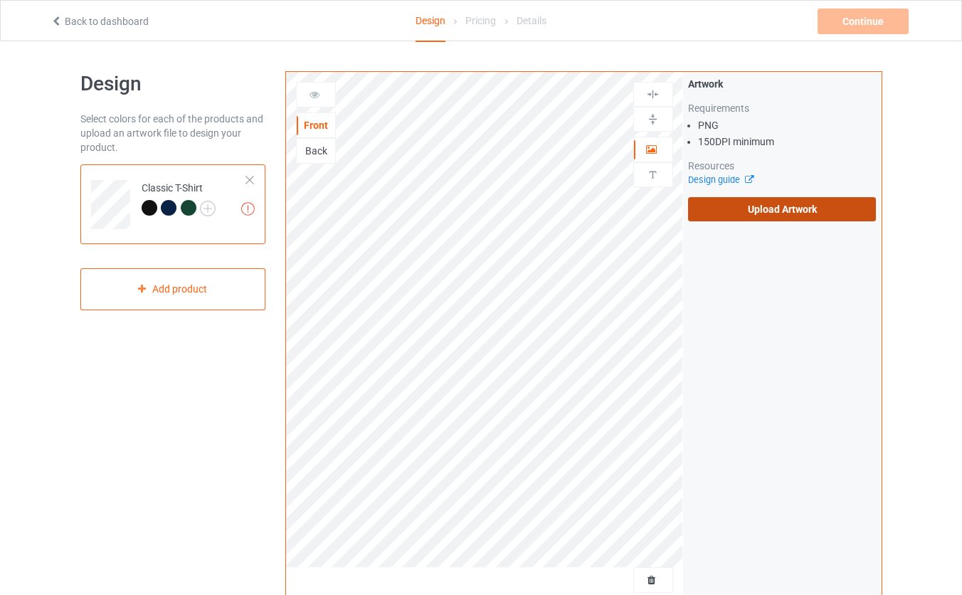
click at [759, 211] on label "Upload Artwork" at bounding box center [782, 209] width 189 height 24
click at [0, 0] on input "Upload Artwork" at bounding box center [0, 0] width 0 height 0
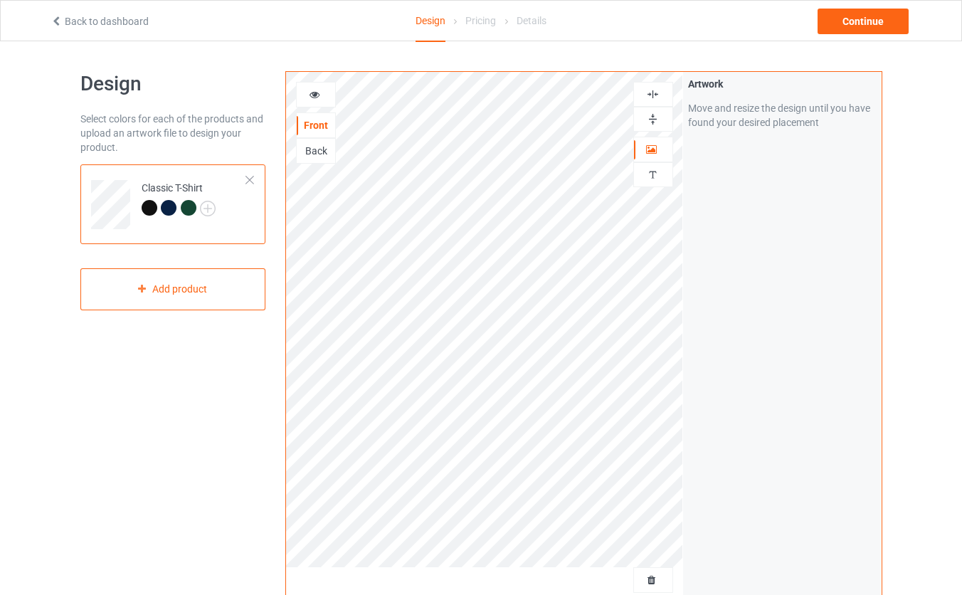
click at [320, 154] on div "Back" at bounding box center [316, 151] width 38 height 14
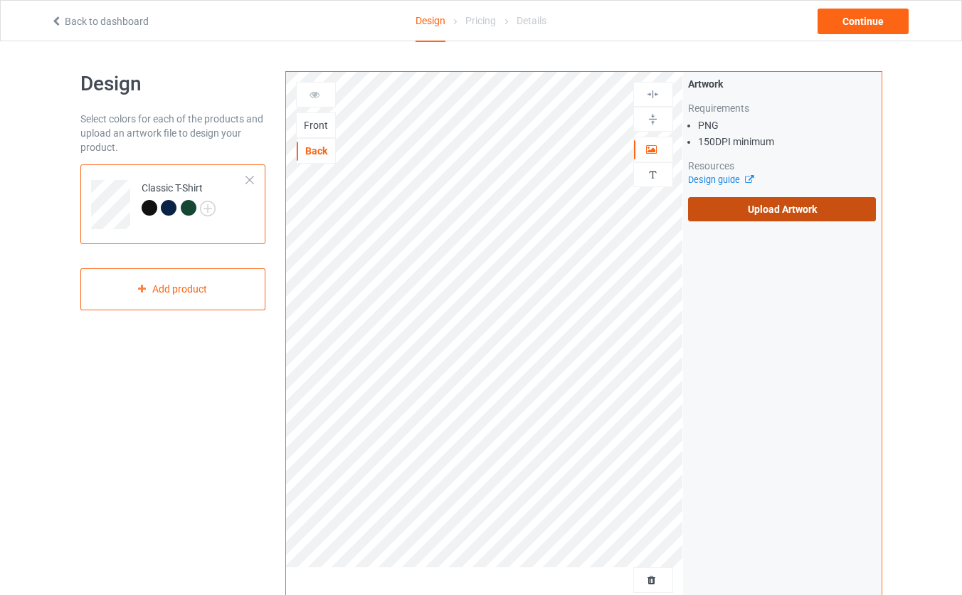
click at [740, 209] on label "Upload Artwork" at bounding box center [782, 209] width 189 height 24
click at [0, 0] on input "Upload Artwork" at bounding box center [0, 0] width 0 height 0
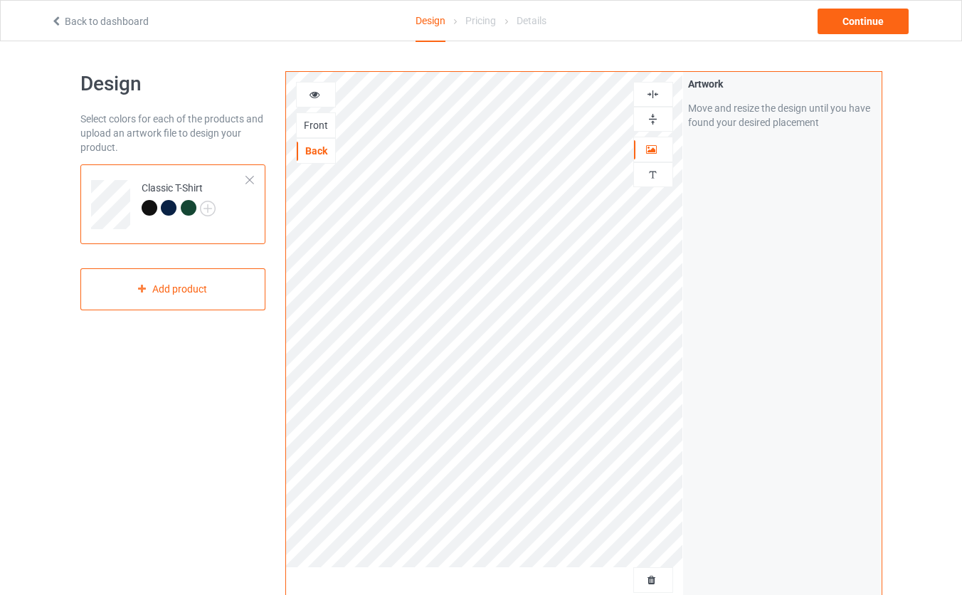
click at [656, 120] on img at bounding box center [653, 119] width 14 height 14
click at [760, 282] on div "Artwork Move and resize the design until you have found your desired placement" at bounding box center [782, 342] width 199 height 541
click at [806, 186] on div "Artwork Move and resize the design until you have found your desired placement" at bounding box center [782, 342] width 199 height 541
click at [655, 94] on img at bounding box center [653, 95] width 14 height 14
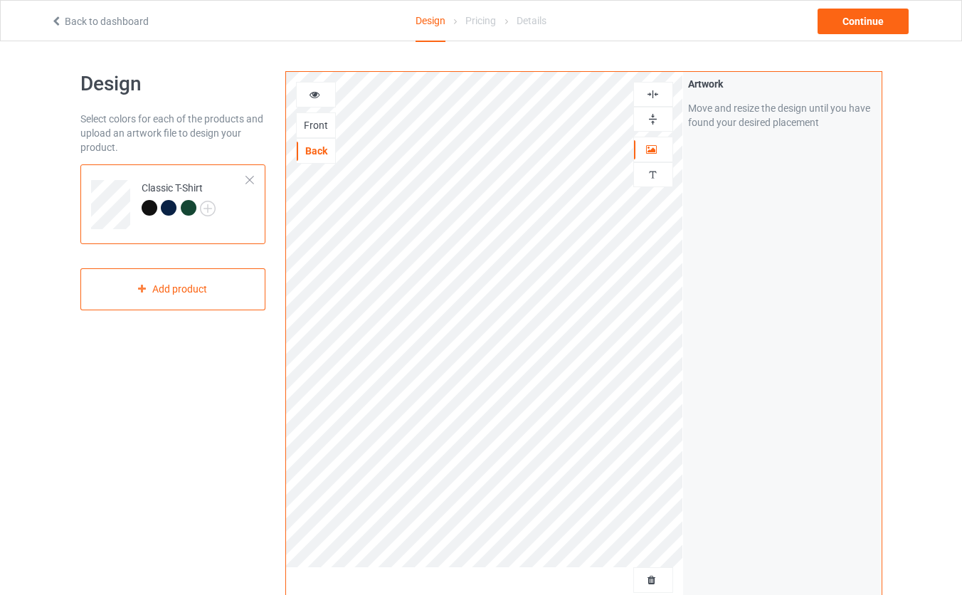
click at [654, 118] on img at bounding box center [653, 119] width 14 height 14
click at [786, 198] on div "Artwork Move and resize the design until you have found your desired placement" at bounding box center [782, 342] width 199 height 541
click at [847, 23] on div "Continue" at bounding box center [863, 22] width 91 height 26
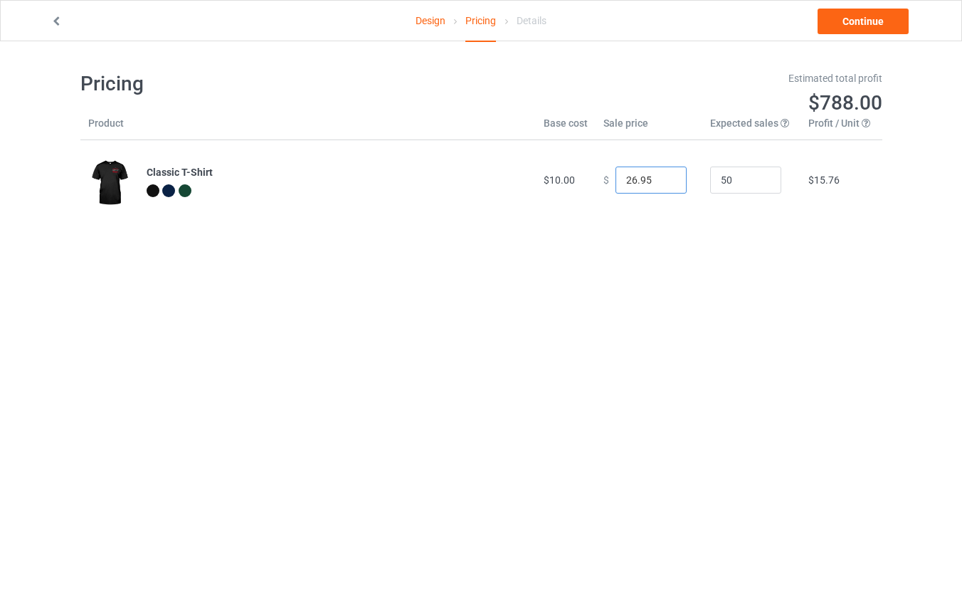
drag, startPoint x: 616, startPoint y: 180, endPoint x: 579, endPoint y: 179, distance: 37.0
click at [616, 179] on input "26.95" at bounding box center [651, 180] width 71 height 27
type input "14.00"
drag, startPoint x: 738, startPoint y: 183, endPoint x: 674, endPoint y: 183, distance: 64.0
click at [710, 183] on input "50" at bounding box center [745, 180] width 71 height 27
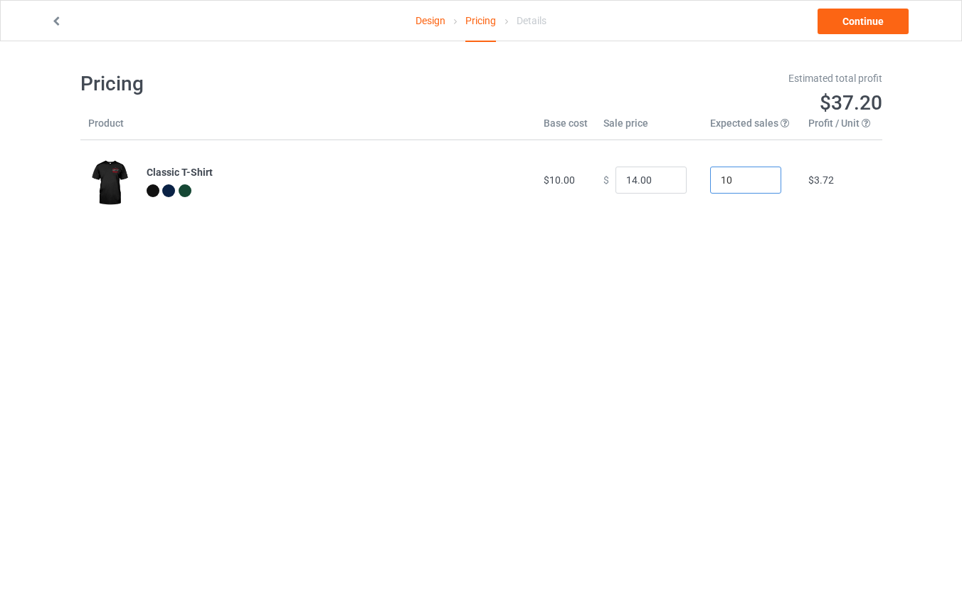
type input "10"
click at [727, 317] on body "Design Pricing Details Continue Pricing Estimated total profit $37.20 Product B…" at bounding box center [481, 338] width 962 height 595
click at [872, 23] on link "Continue" at bounding box center [863, 22] width 91 height 26
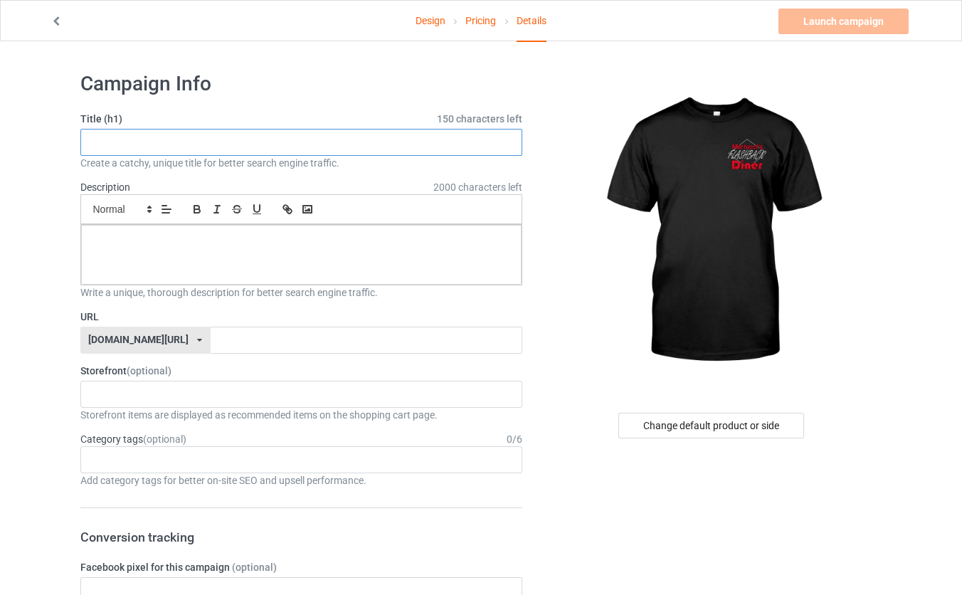
click at [142, 144] on input "text" at bounding box center [301, 142] width 443 height 27
type input "MFB1"
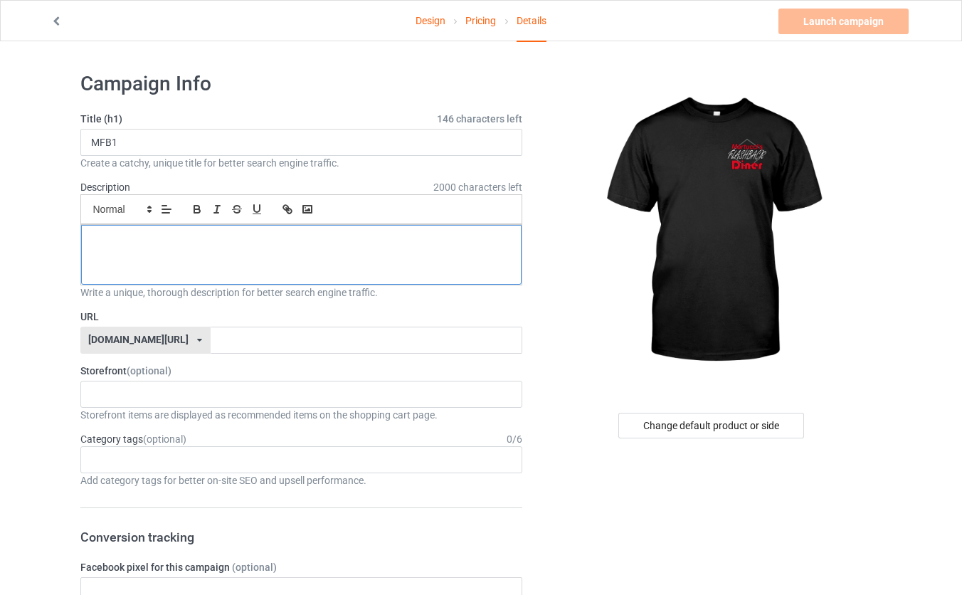
click at [157, 244] on p at bounding box center [302, 241] width 418 height 14
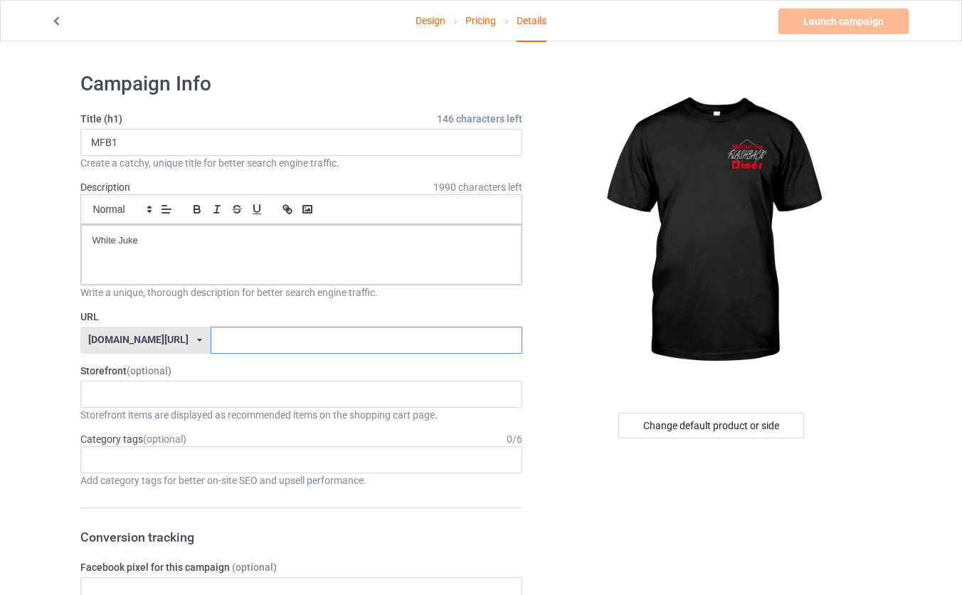
click at [211, 342] on input "text" at bounding box center [367, 340] width 312 height 27
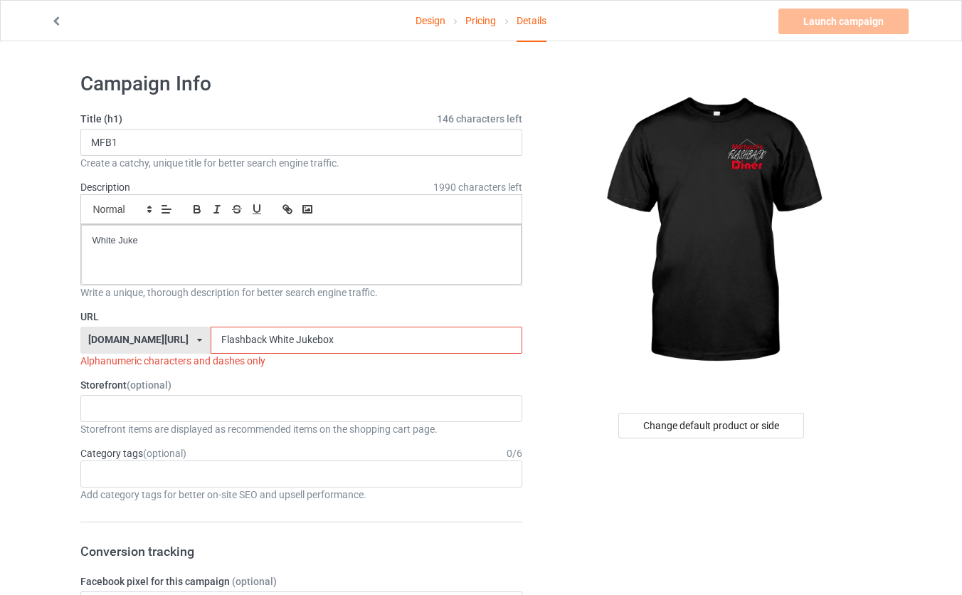
click at [229, 341] on input "Flashback White Jukebox" at bounding box center [367, 340] width 312 height 27
drag, startPoint x: 236, startPoint y: 341, endPoint x: 368, endPoint y: 354, distance: 133.0
click at [367, 354] on input "FlashbackWhite Jukebox" at bounding box center [367, 340] width 312 height 27
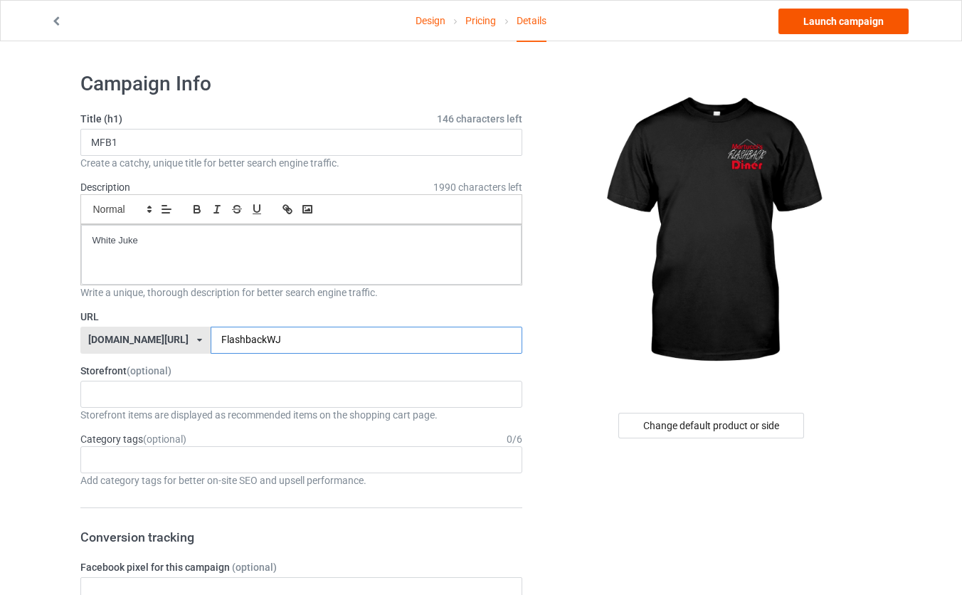
type input "FlashbackWJ"
click at [852, 21] on link "Launch campaign" at bounding box center [843, 22] width 130 height 26
